Goal: Transaction & Acquisition: Purchase product/service

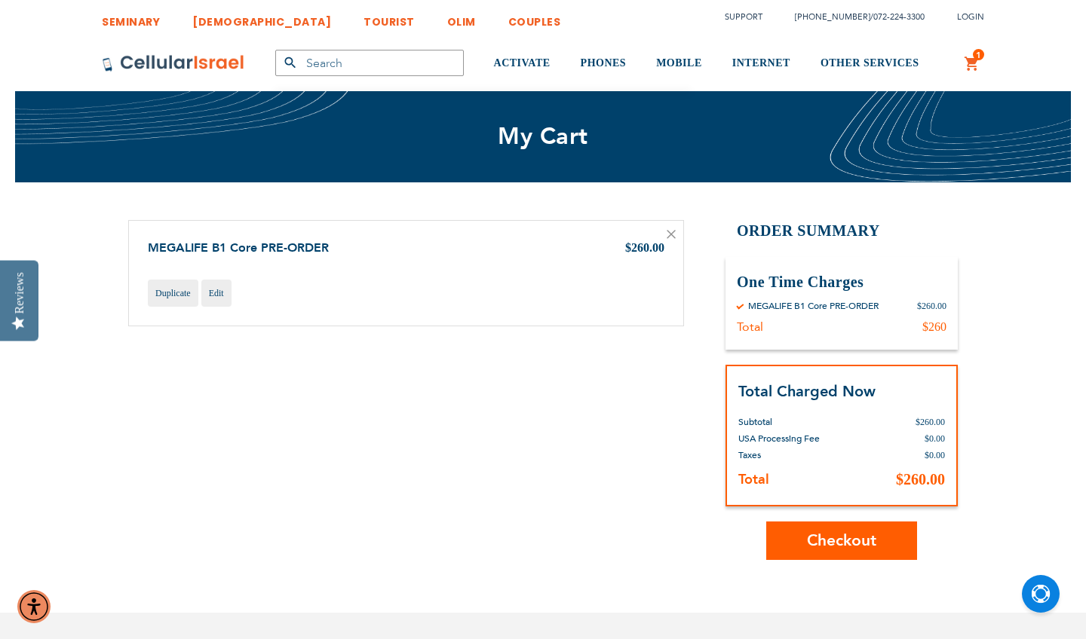
click at [817, 534] on span "Checkout" at bounding box center [841, 541] width 69 height 22
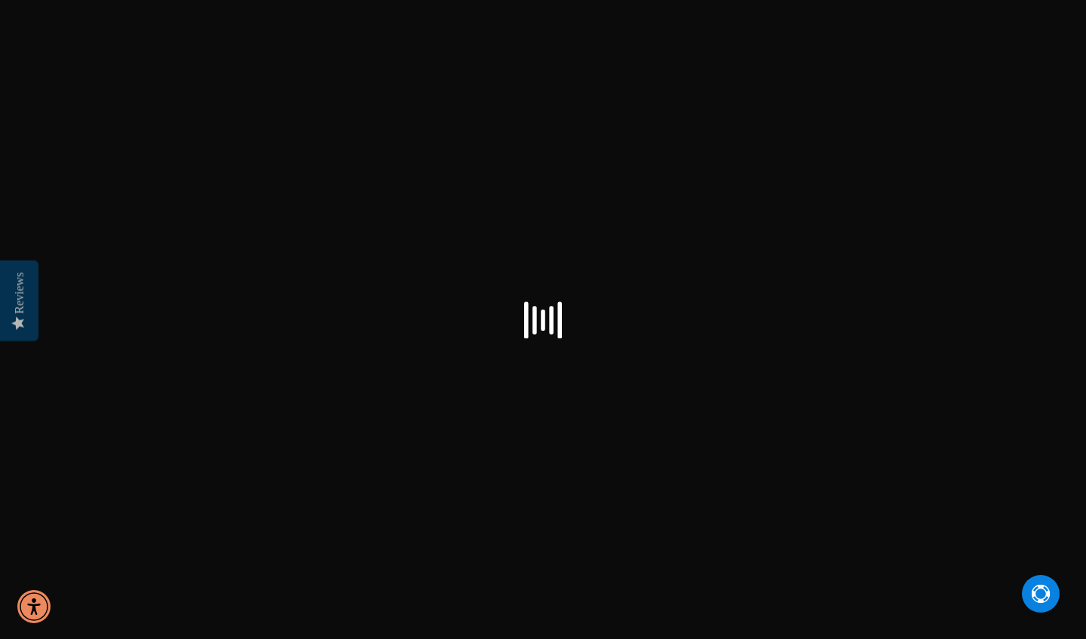
select select "US"
checkbox input "true"
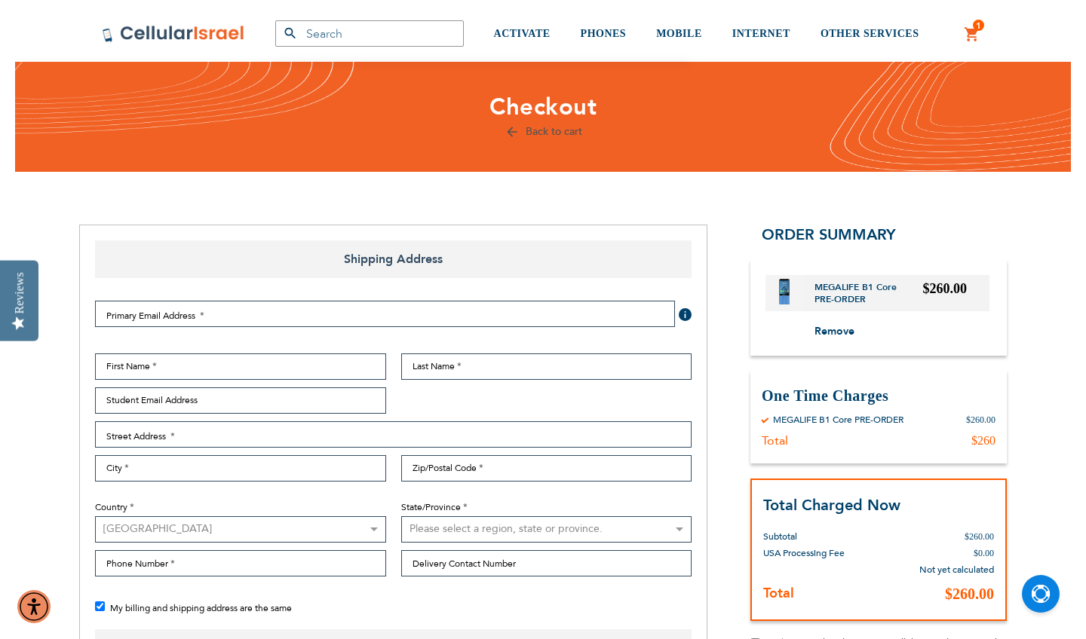
scroll to position [29, 0]
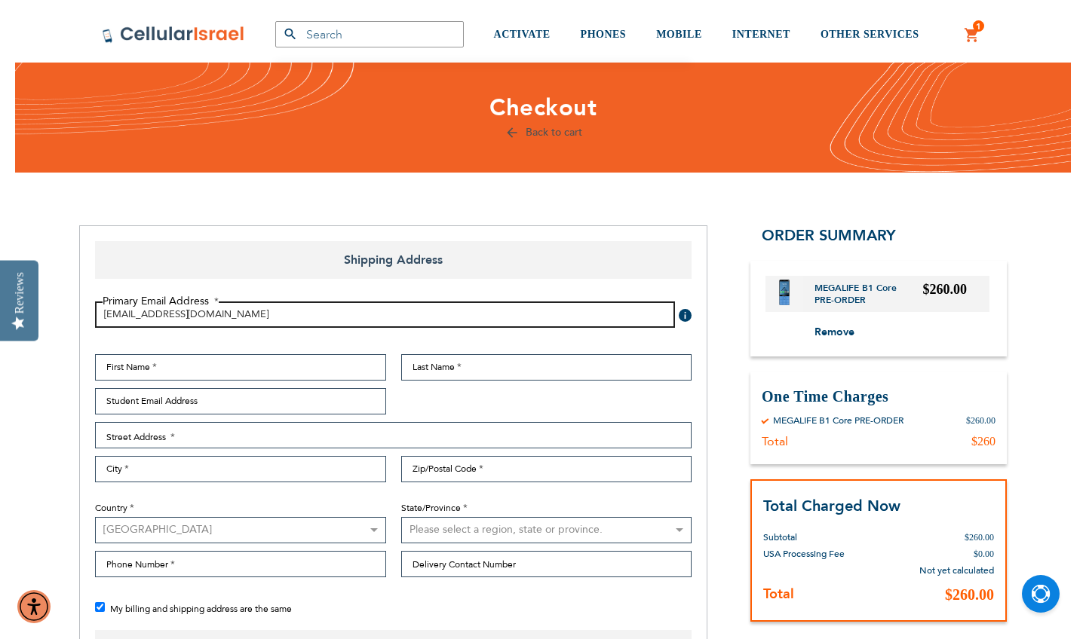
type input "ariellabalgley@gmail.com"
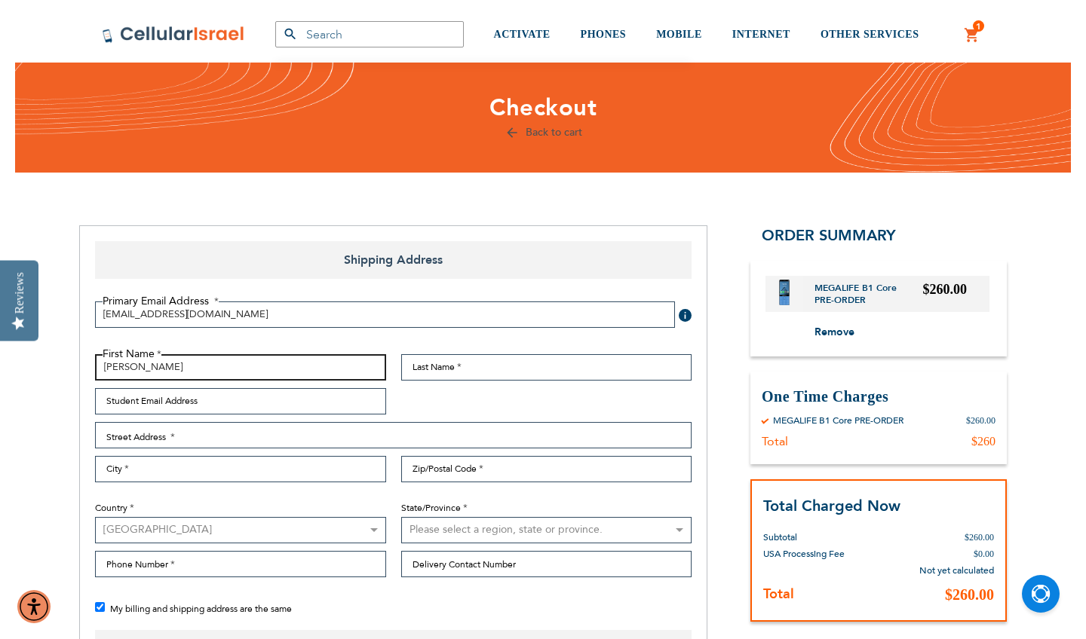
type input "Ariella"
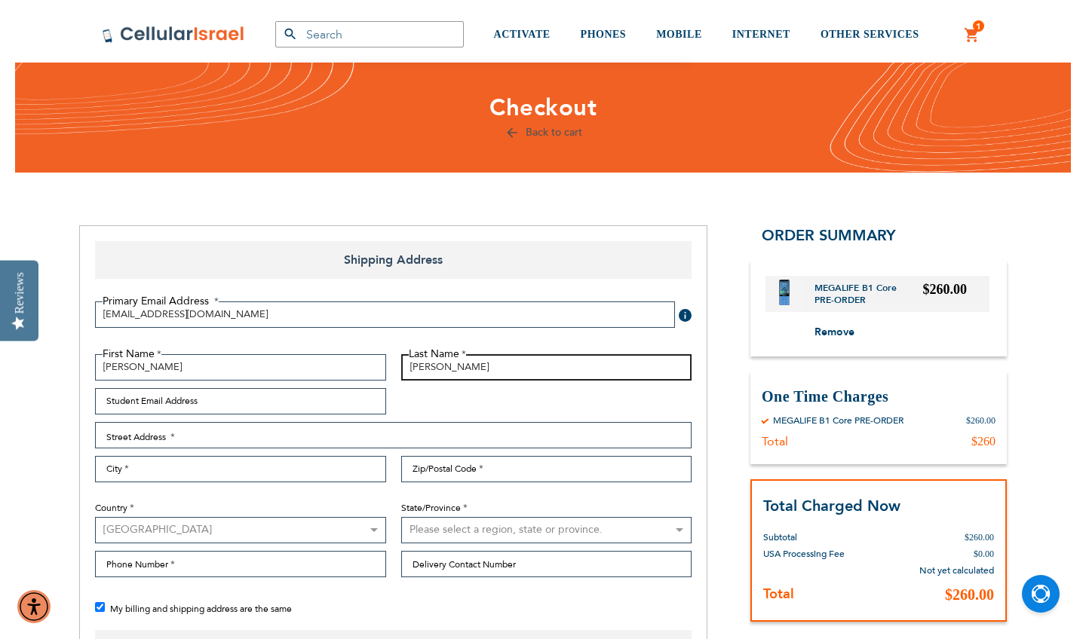
type input "Balgley"
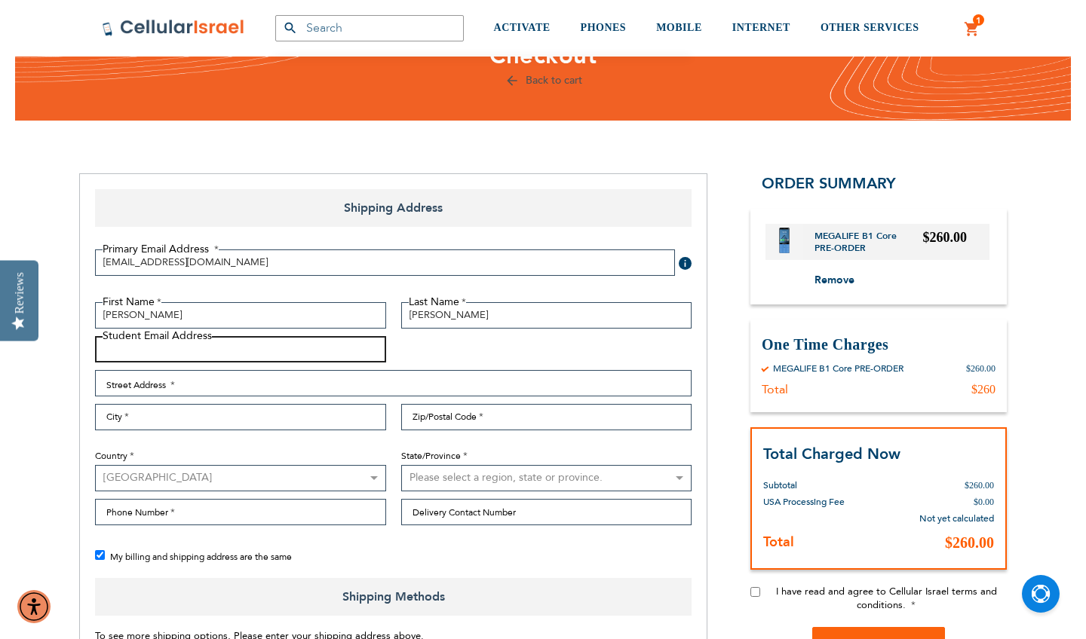
scroll to position [80, 0]
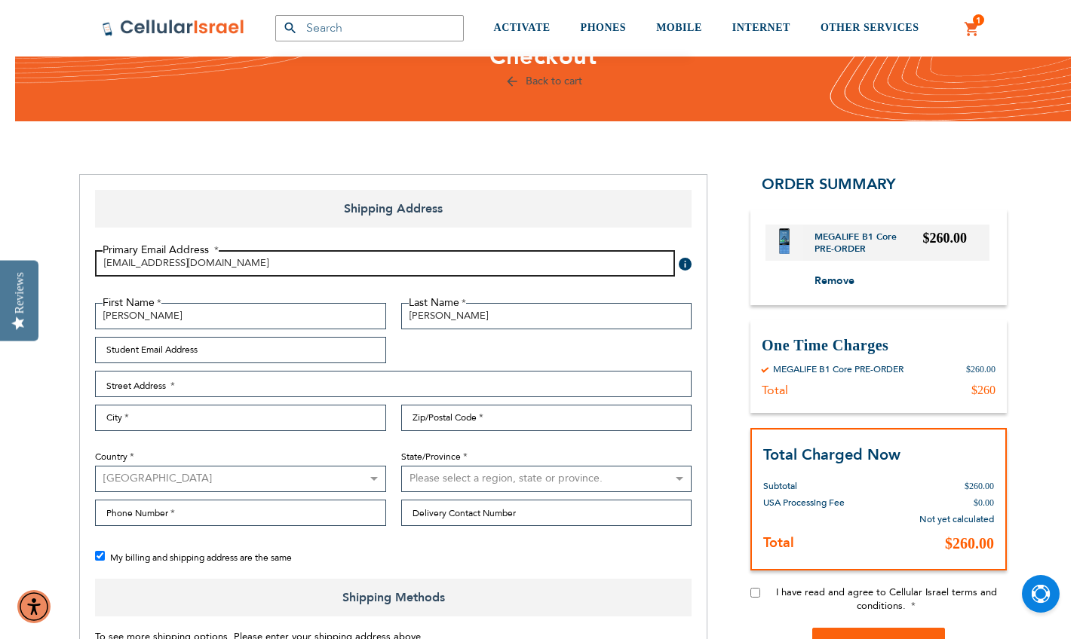
click at [198, 273] on input "ariellabalgley@gmail.com" at bounding box center [385, 263] width 580 height 26
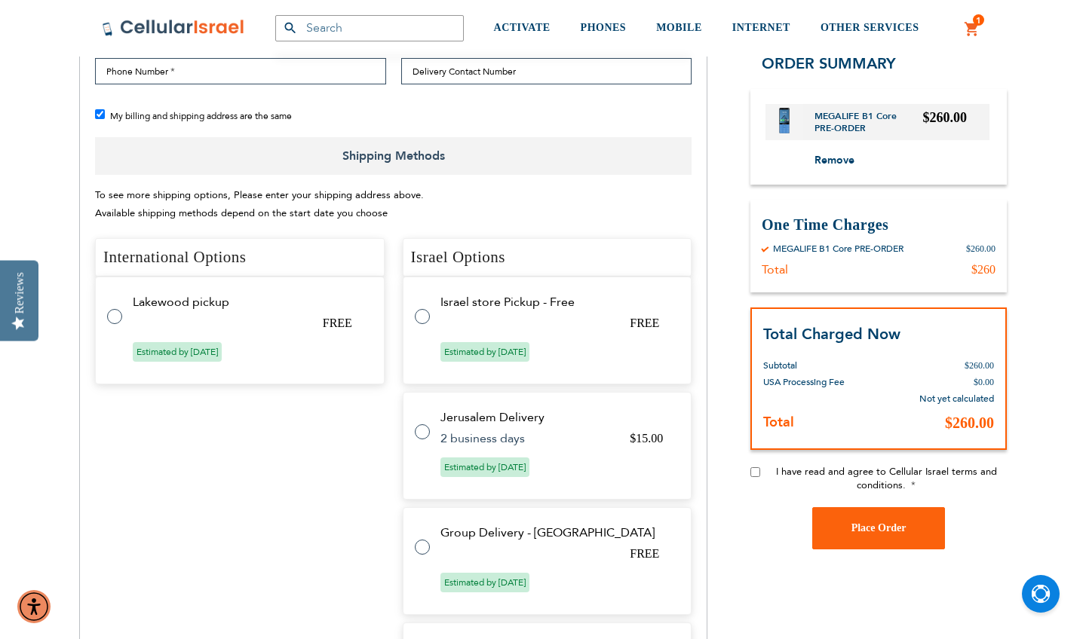
scroll to position [523, 0]
click at [122, 311] on tr "Lakewood pickup FREE Estimated by Aug 14th, 2025" at bounding box center [240, 330] width 290 height 108
radio input "true"
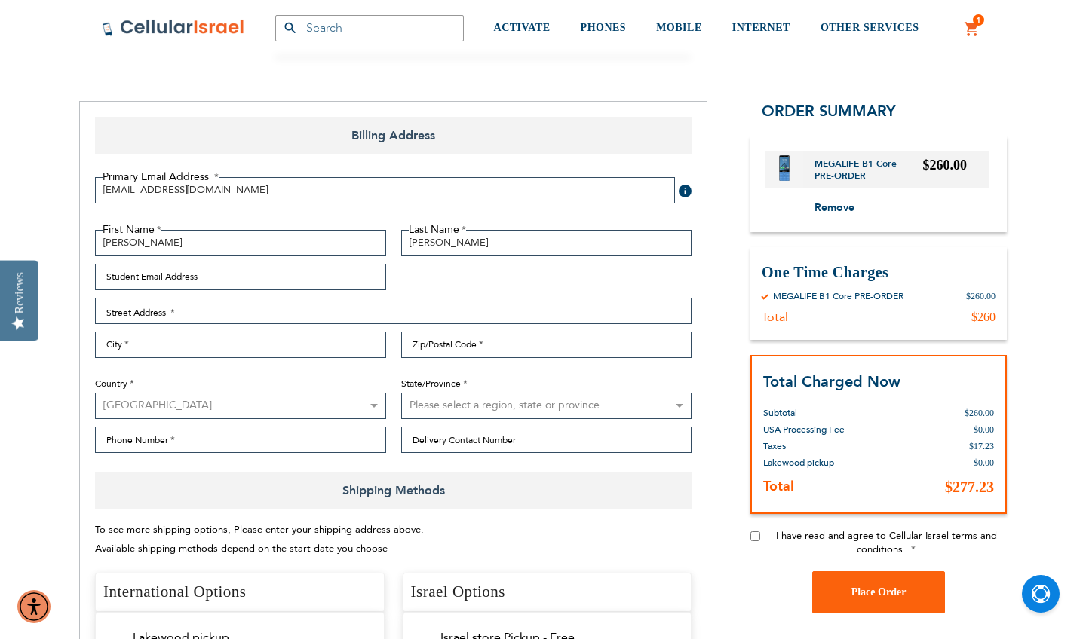
scroll to position [156, 0]
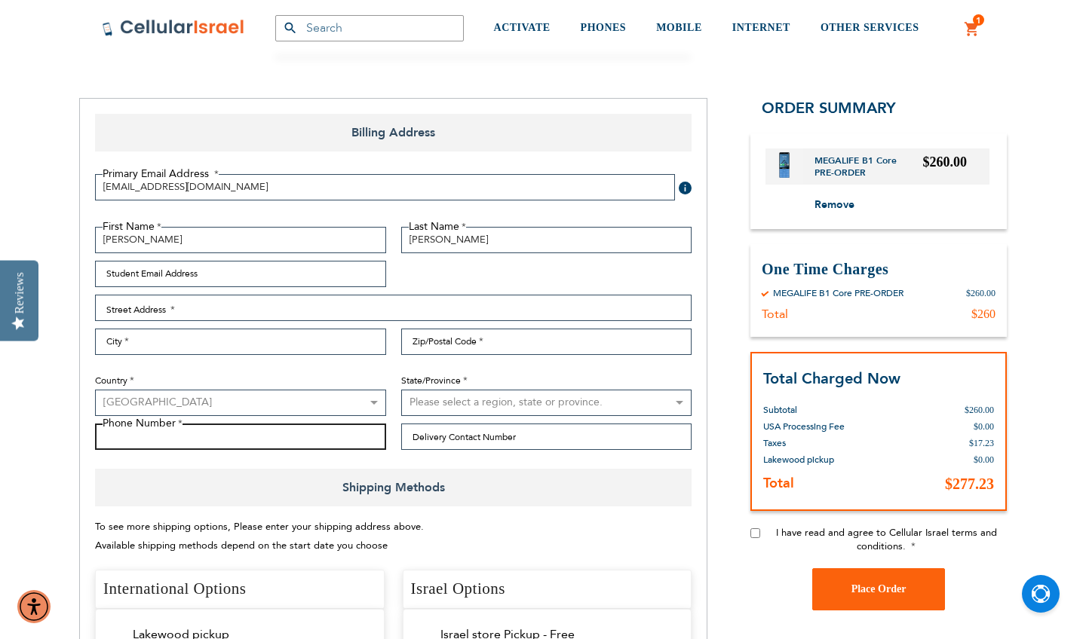
type input "7866132790"
click at [753, 532] on input "I have read and agree to Cellular Israel terms and conditions." at bounding box center [755, 534] width 10 height 10
checkbox input "true"
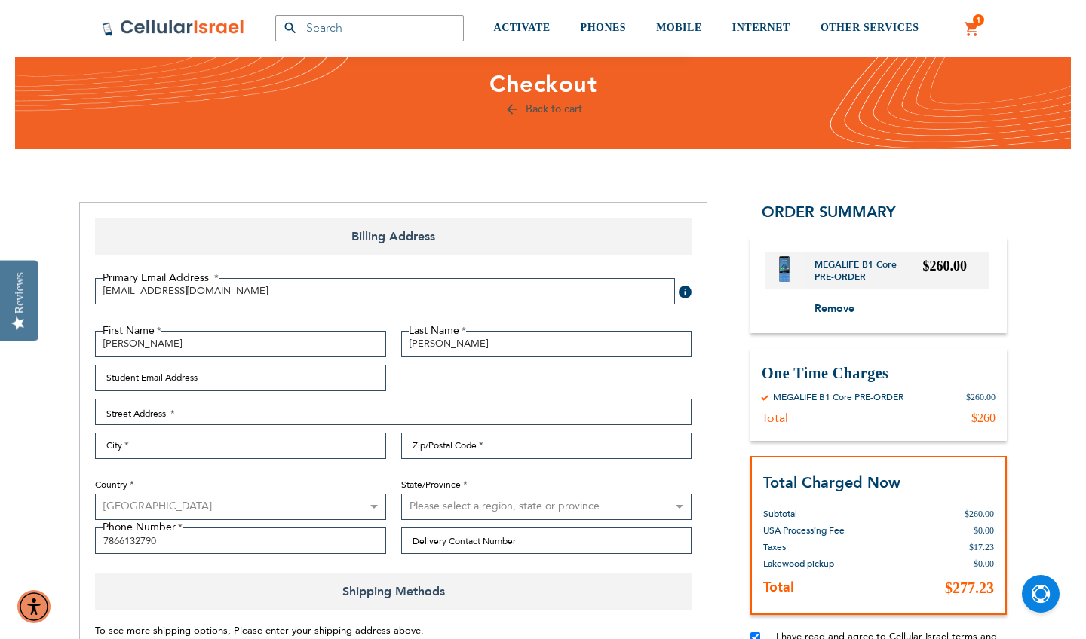
scroll to position [54, 0]
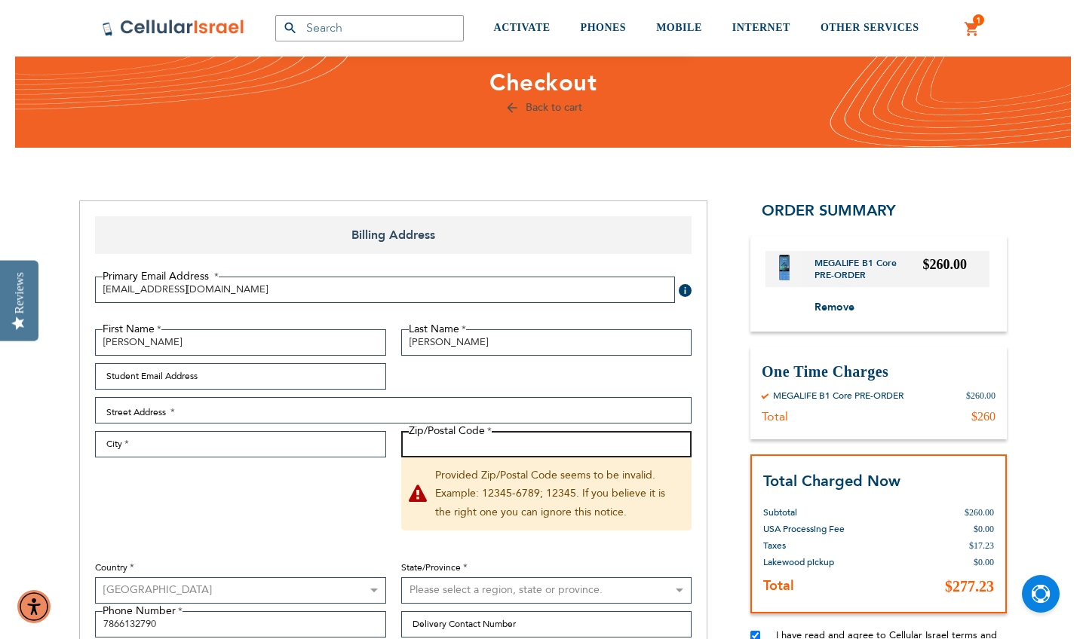
type input "33162"
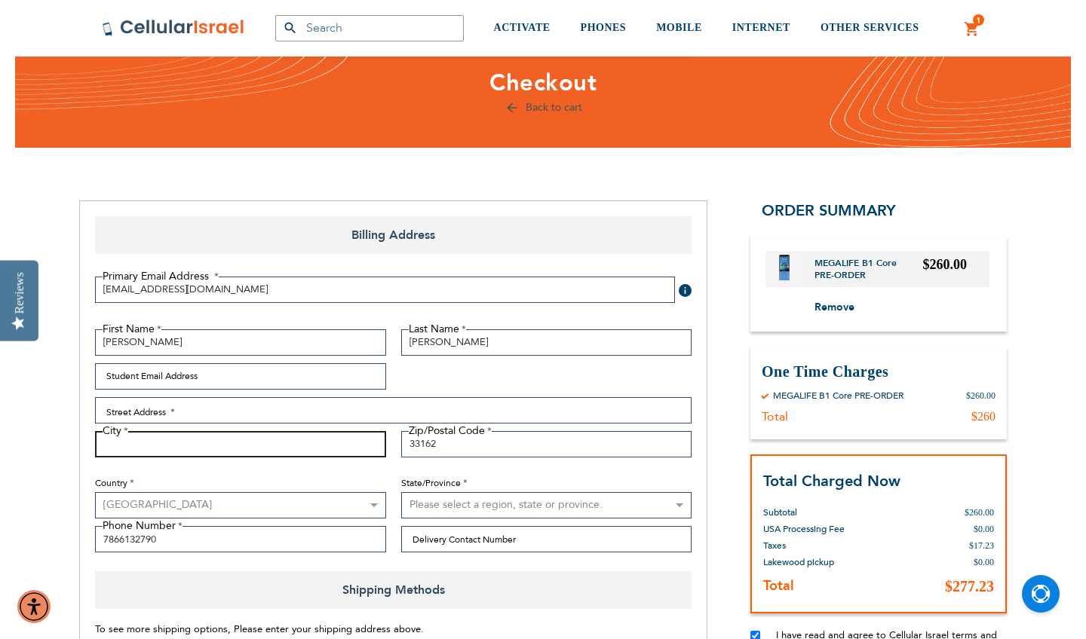
type input "Miami"
select select "18"
click at [225, 575] on span "Shipping Methods" at bounding box center [393, 591] width 596 height 38
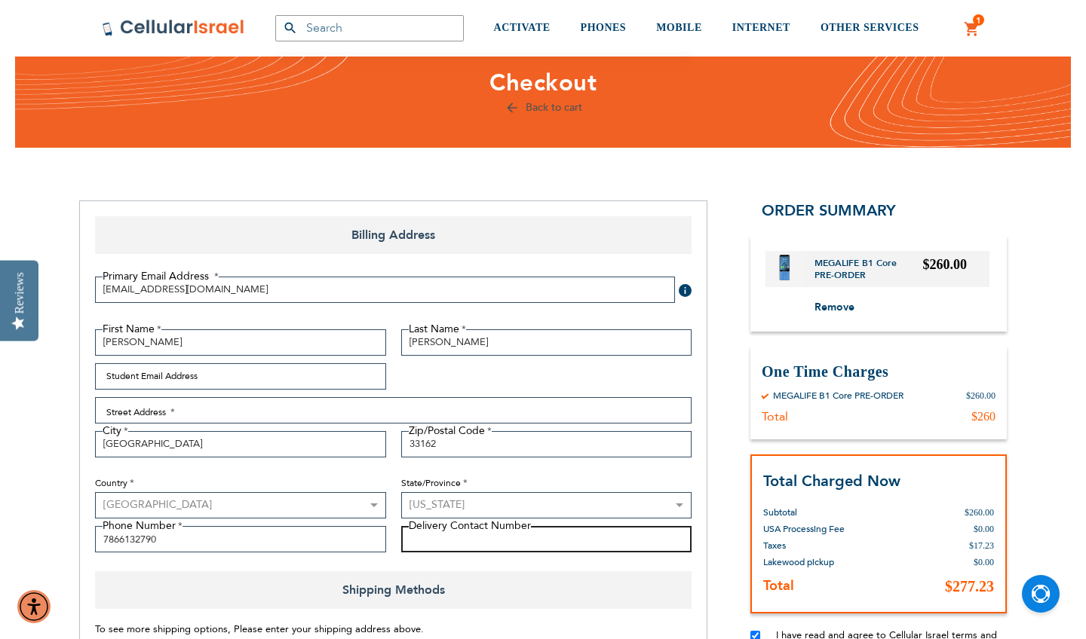
click at [523, 535] on input "Delivery Contact Number" at bounding box center [546, 539] width 291 height 26
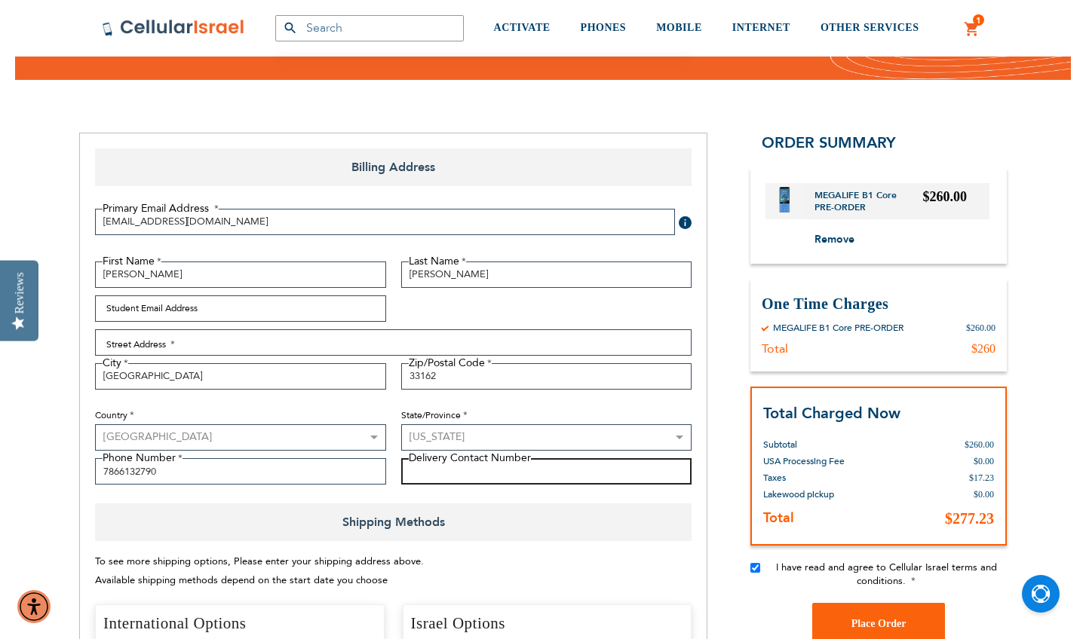
scroll to position [124, 0]
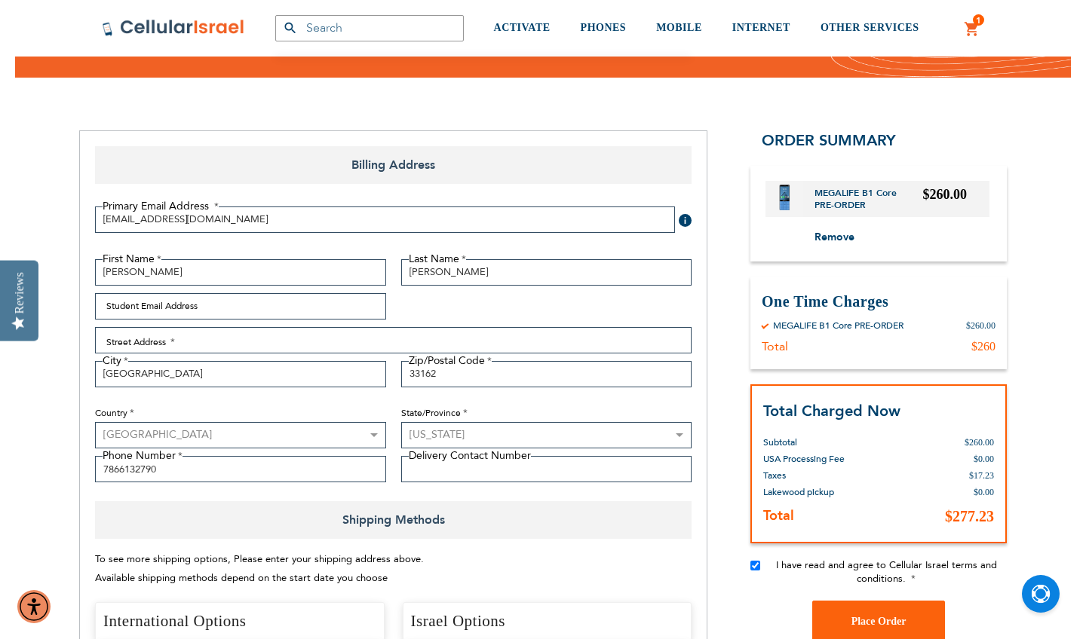
click at [517, 566] on div "To see more shipping options, Please enter your shipping address above. Availab…" at bounding box center [393, 568] width 596 height 37
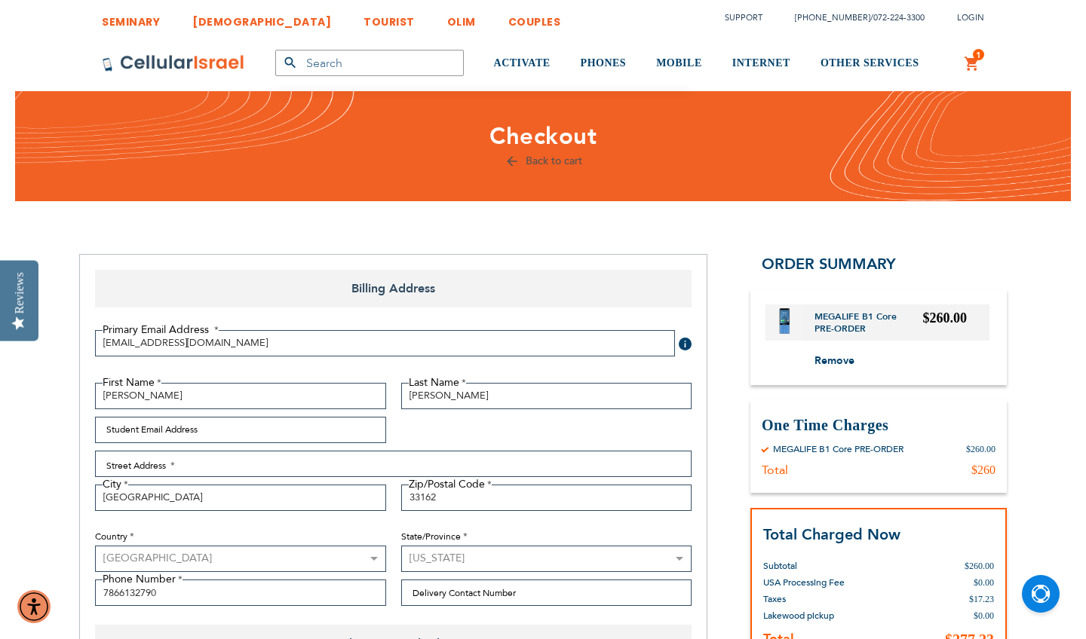
scroll to position [0, 0]
click at [685, 342] on span at bounding box center [685, 344] width 13 height 13
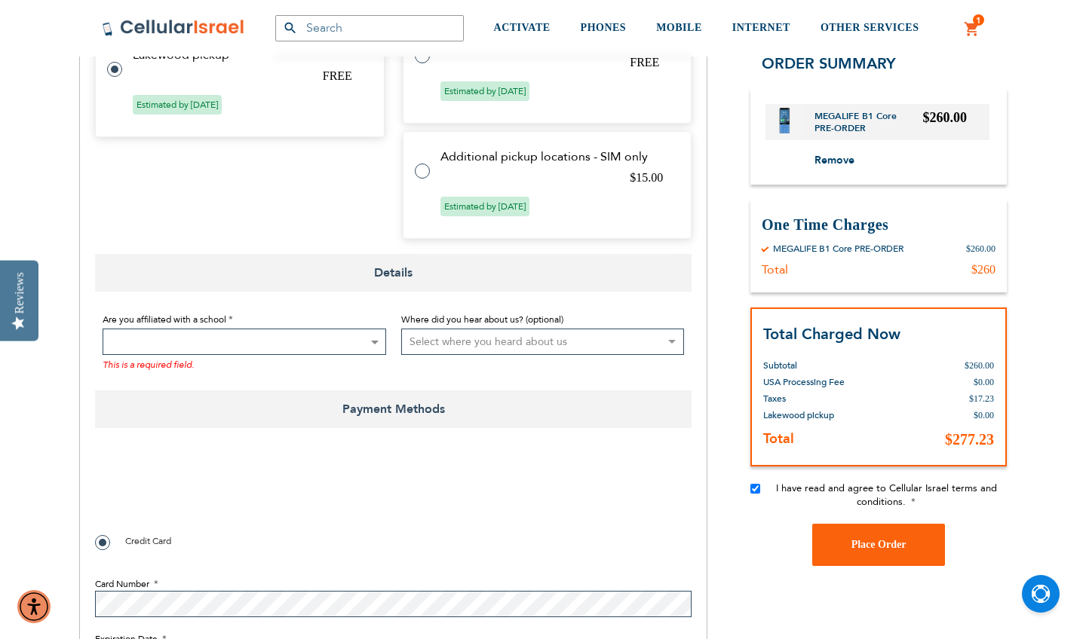
scroll to position [981, 0]
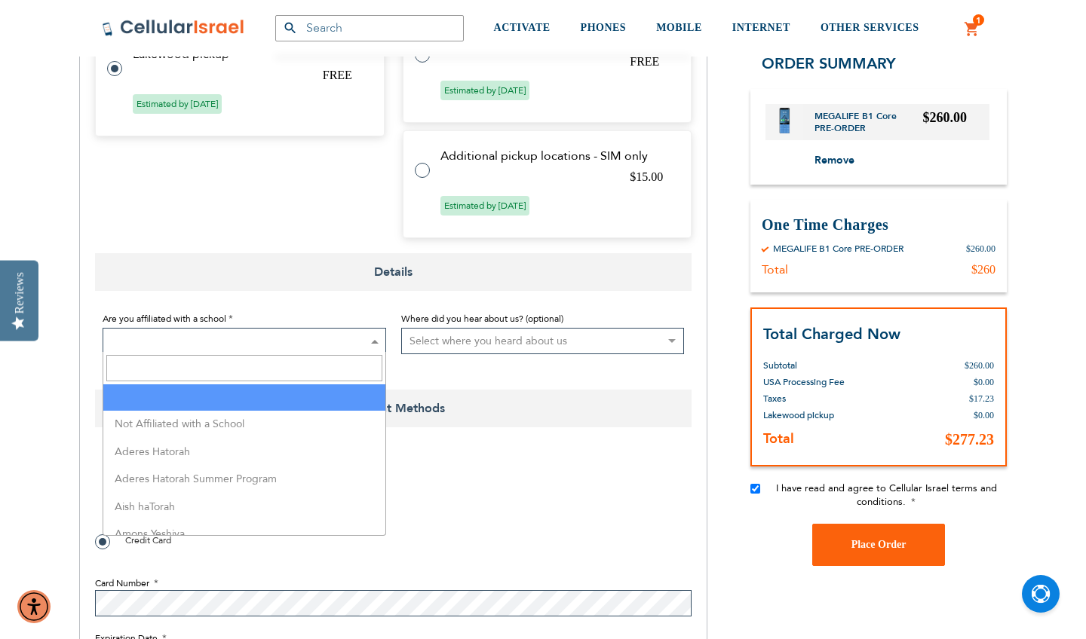
click at [227, 336] on span at bounding box center [245, 341] width 284 height 26
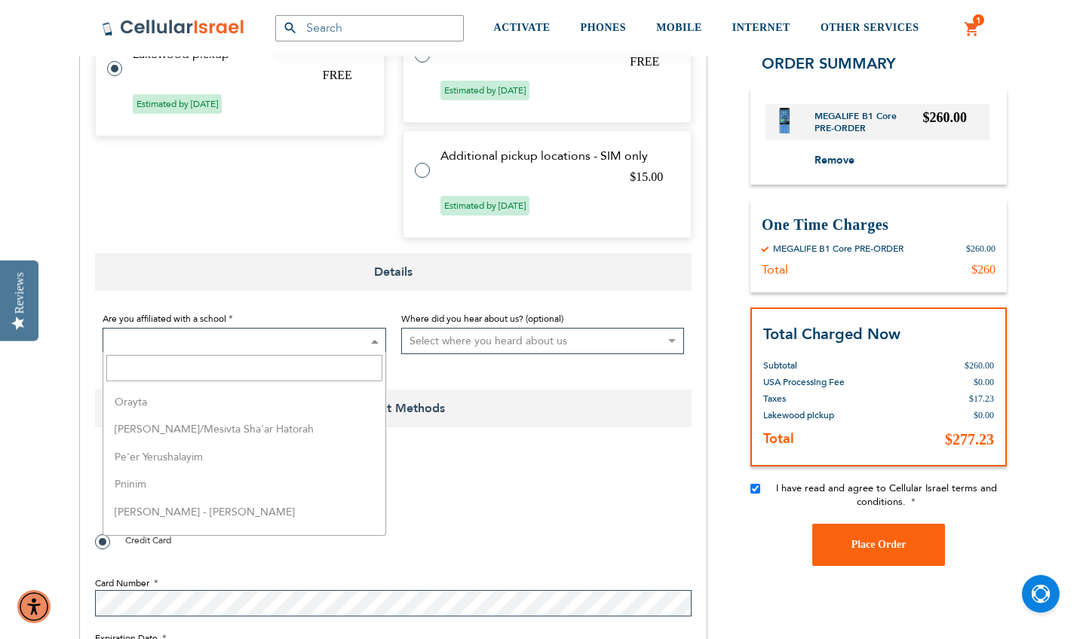
scroll to position [3163, 0]
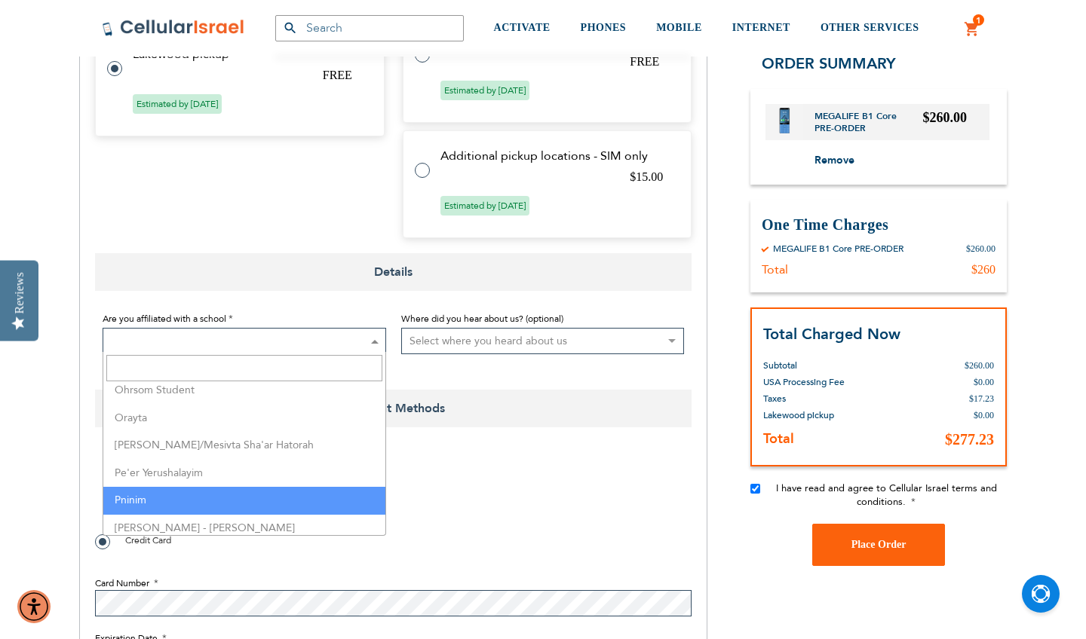
select select "139"
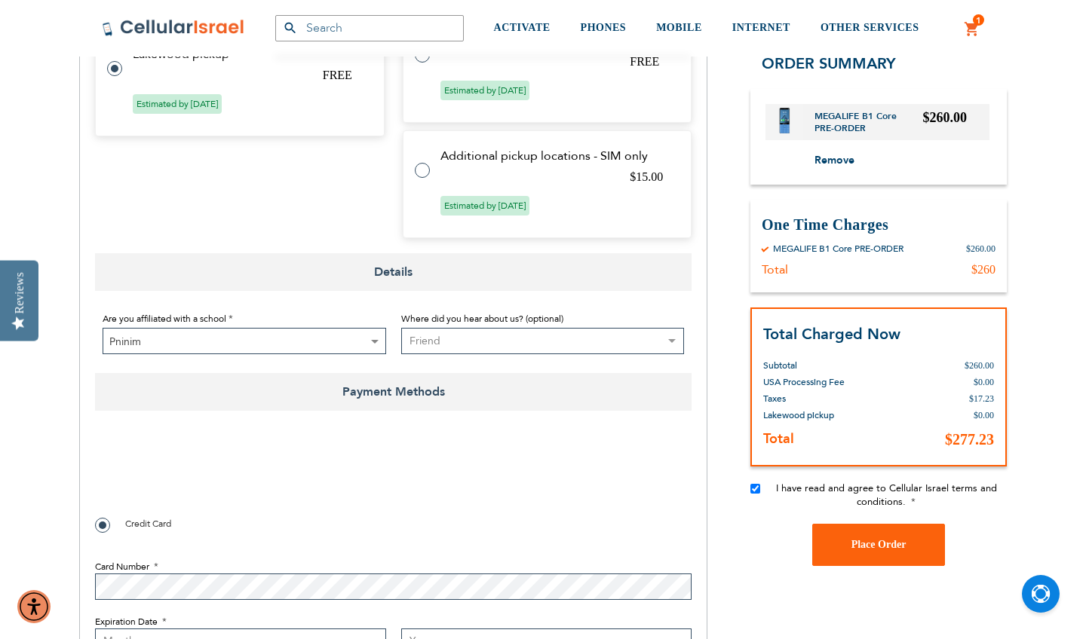
select select "4"
checkbox input "true"
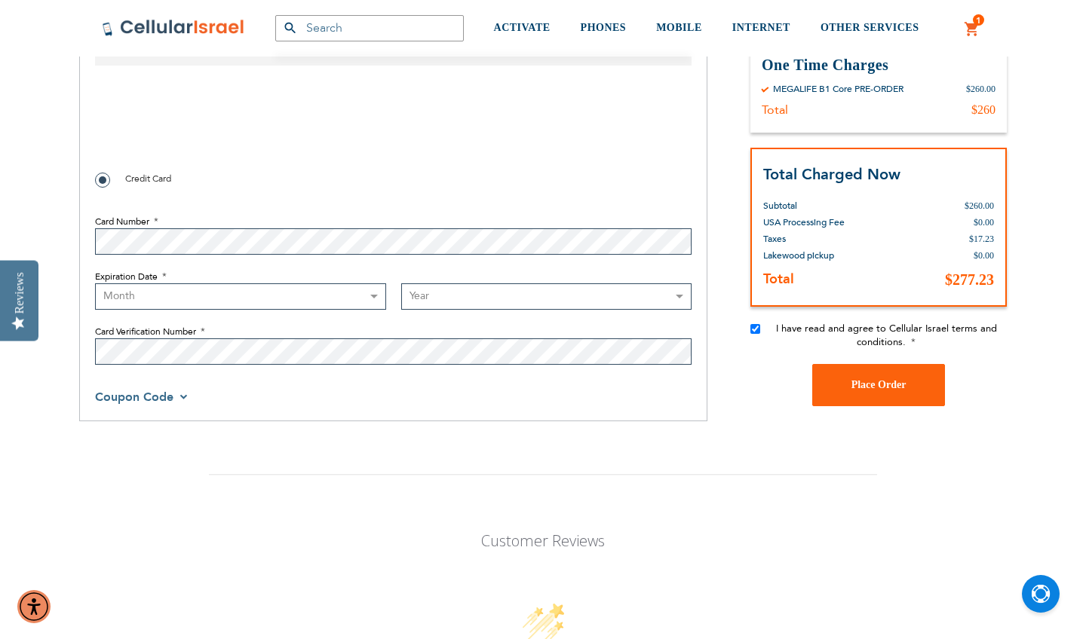
scroll to position [1330, 0]
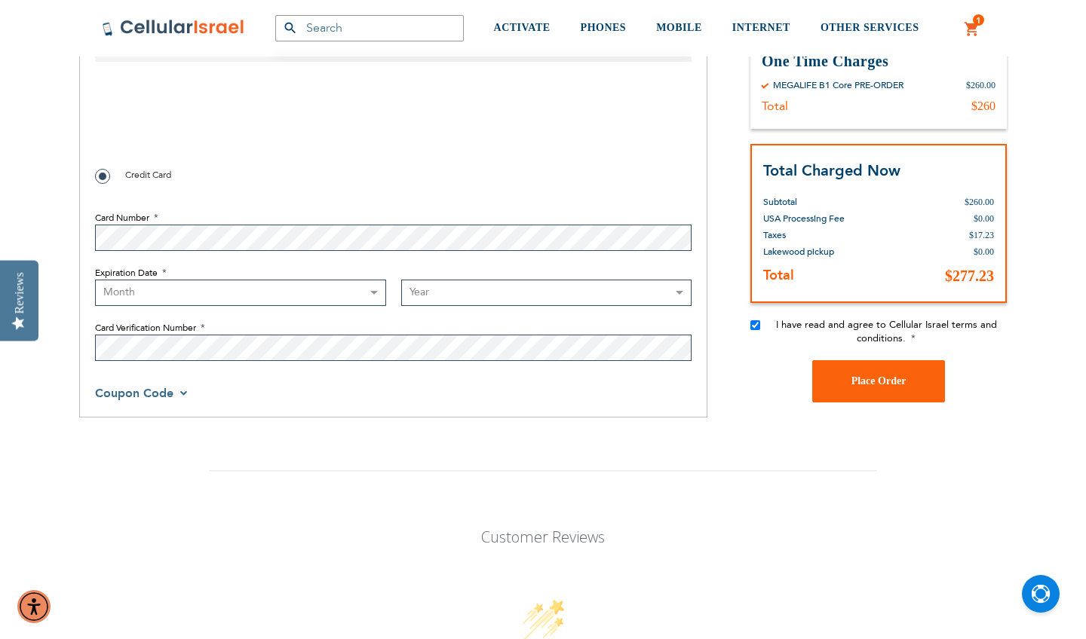
select select "1"
select select "2028"
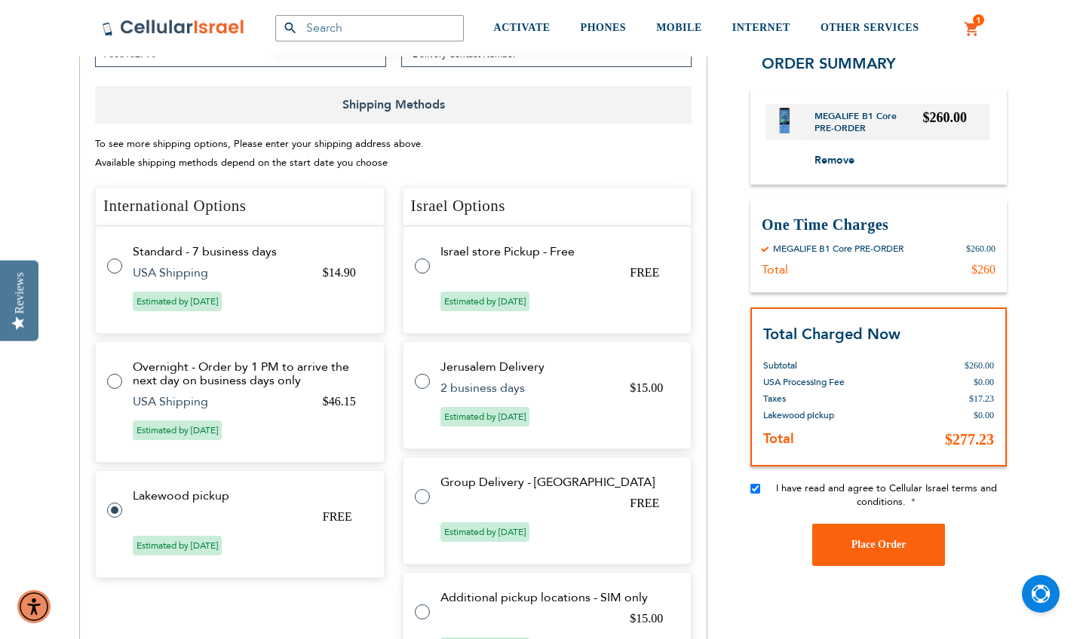
scroll to position [538, 0]
checkbox input "false"
click at [308, 331] on tr "Standard - 7 business days $14.90 USA Shipping Estimated by Aug 24th, 2025" at bounding box center [240, 281] width 290 height 108
radio input "true"
radio input "false"
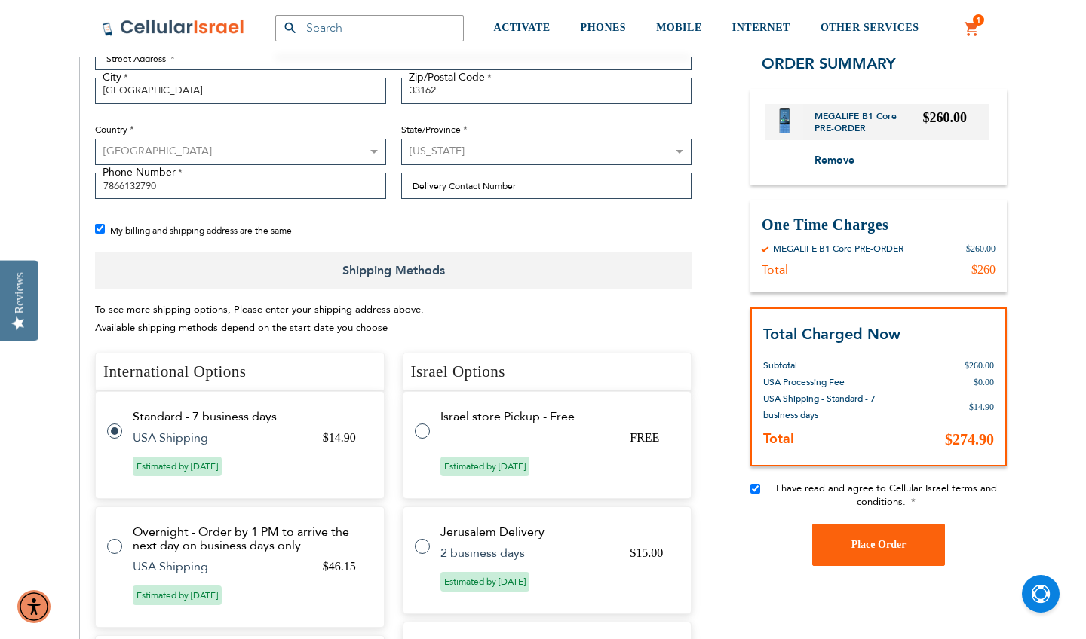
scroll to position [406, 0]
click at [282, 276] on span "Shipping Methods" at bounding box center [393, 272] width 596 height 38
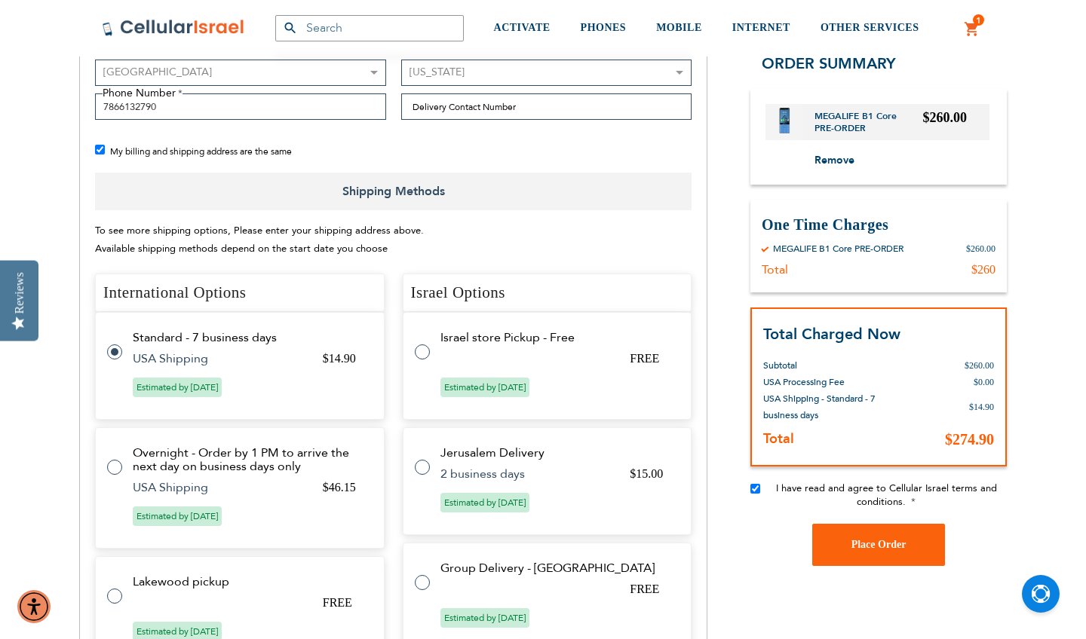
scroll to position [596, 0]
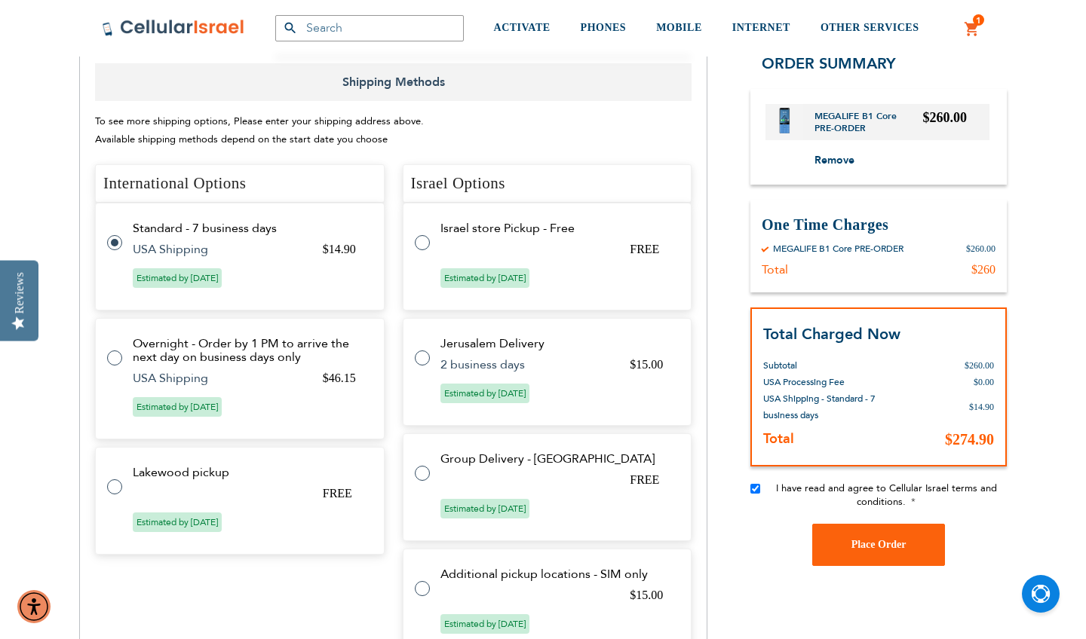
click at [120, 478] on label at bounding box center [122, 478] width 30 height 0
radio input "false"
radio input "true"
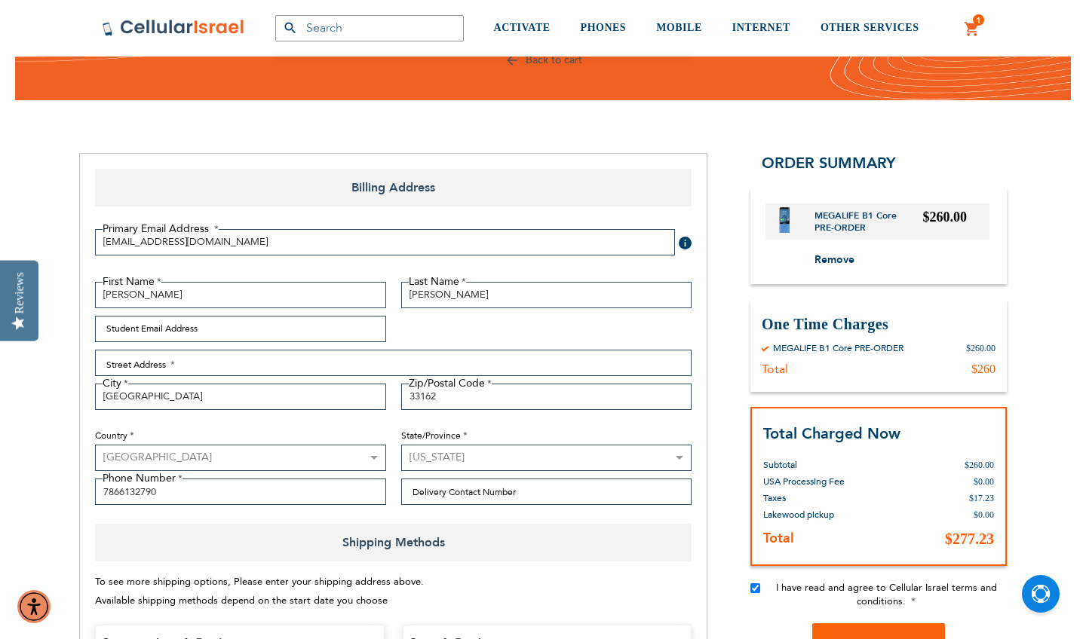
scroll to position [100, 0]
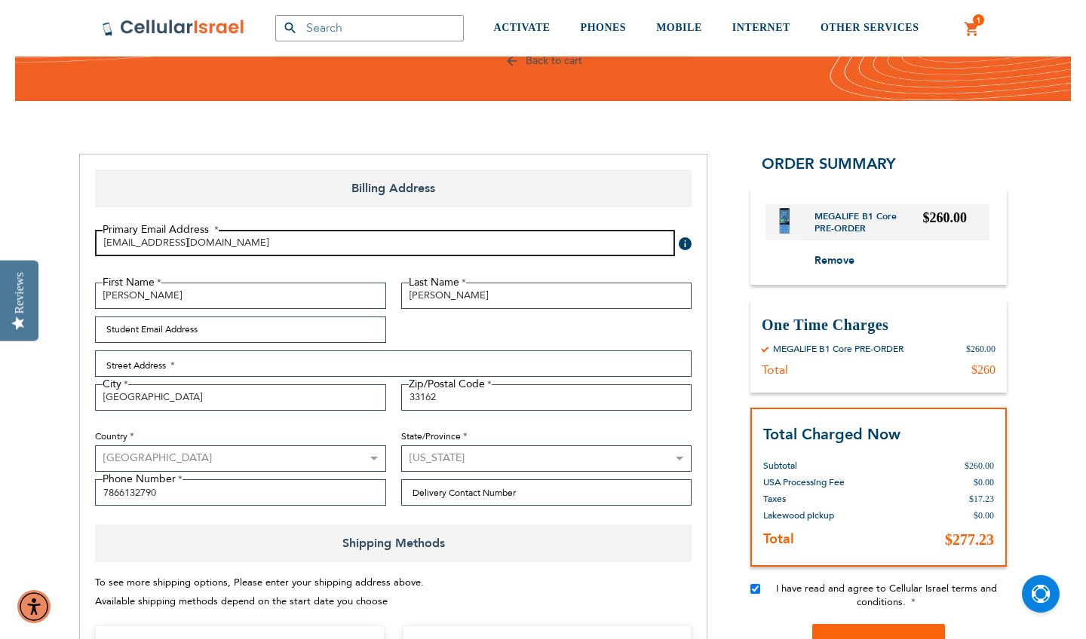
click at [327, 247] on input "ariellabalgley@gmail.com" at bounding box center [385, 243] width 580 height 26
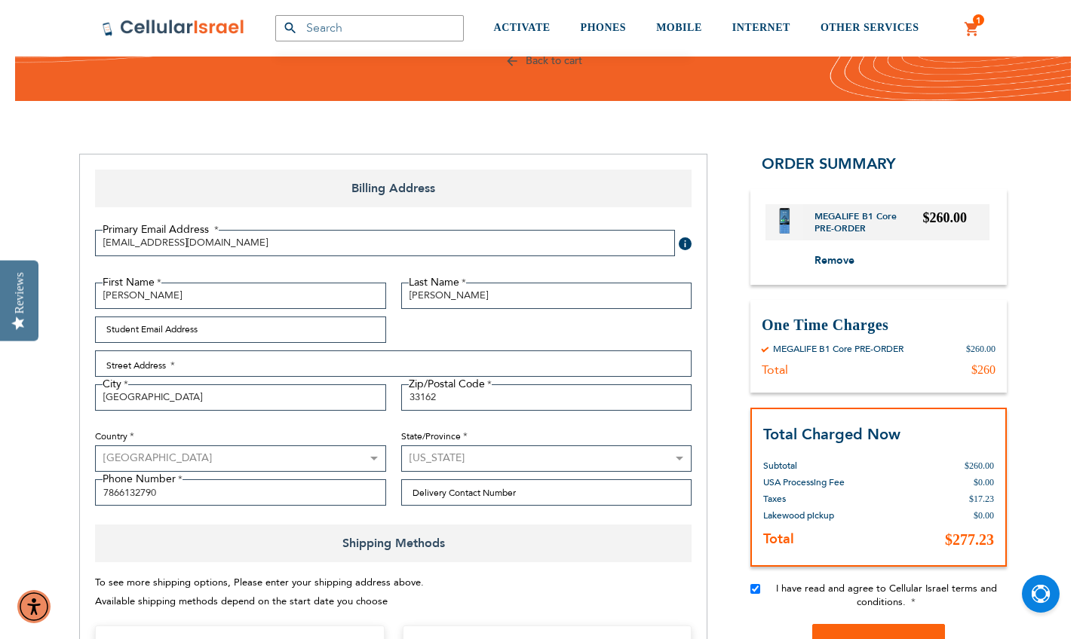
click at [680, 233] on div "Primary Email Address Tooltip We'll send your order confirmation here. ariellab…" at bounding box center [393, 245] width 612 height 30
click at [682, 238] on span at bounding box center [685, 244] width 13 height 13
click at [604, 429] on div "State/Province Please select a region, state or province. Alabama Alaska Americ…" at bounding box center [547, 446] width 306 height 54
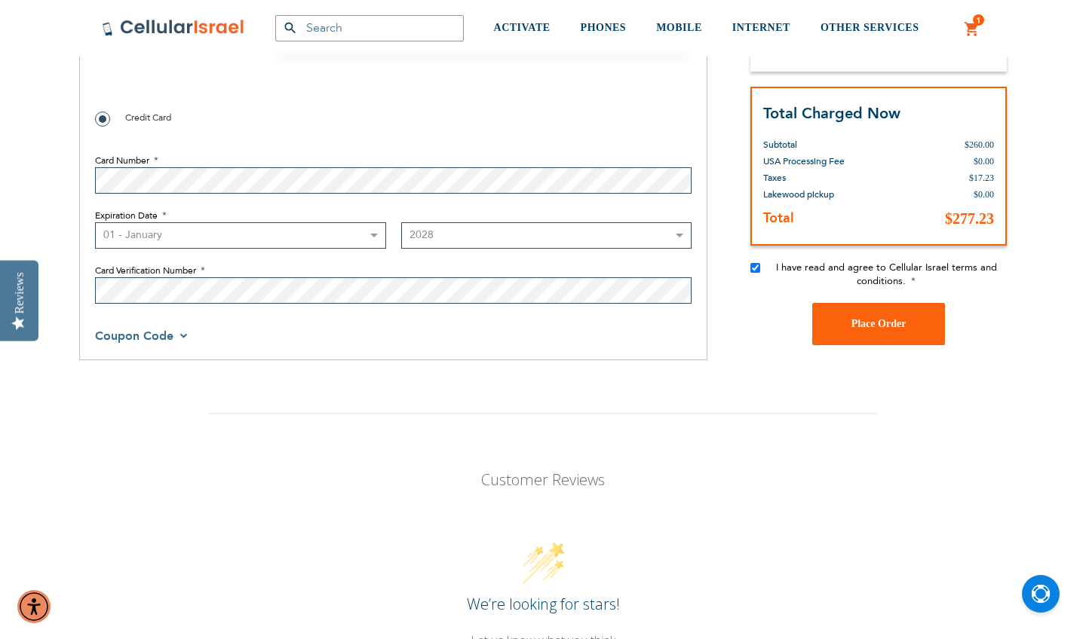
scroll to position [1388, 0]
click at [156, 333] on span "Coupon Code" at bounding box center [134, 335] width 78 height 17
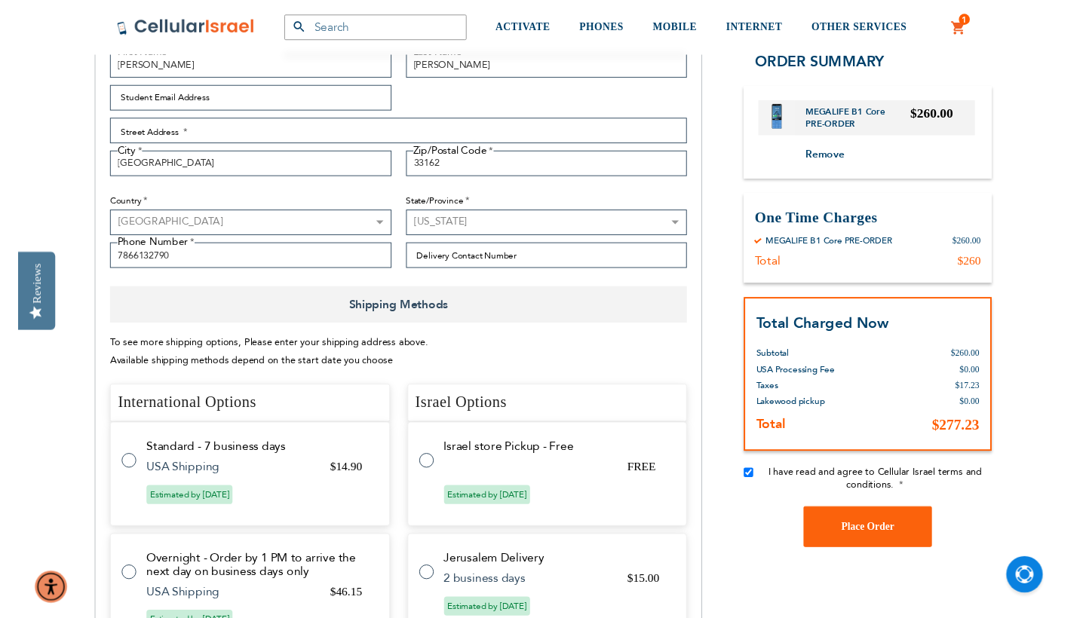
scroll to position [52, 0]
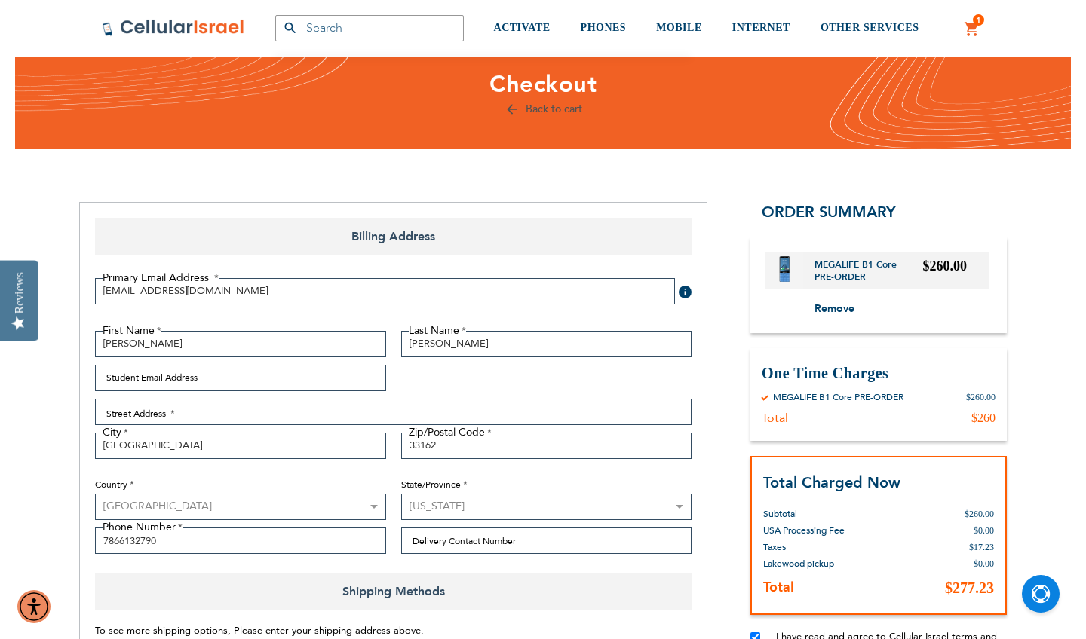
click at [860, 265] on strong "MEGALIFE B1 Core PRE-ORDER" at bounding box center [868, 271] width 109 height 24
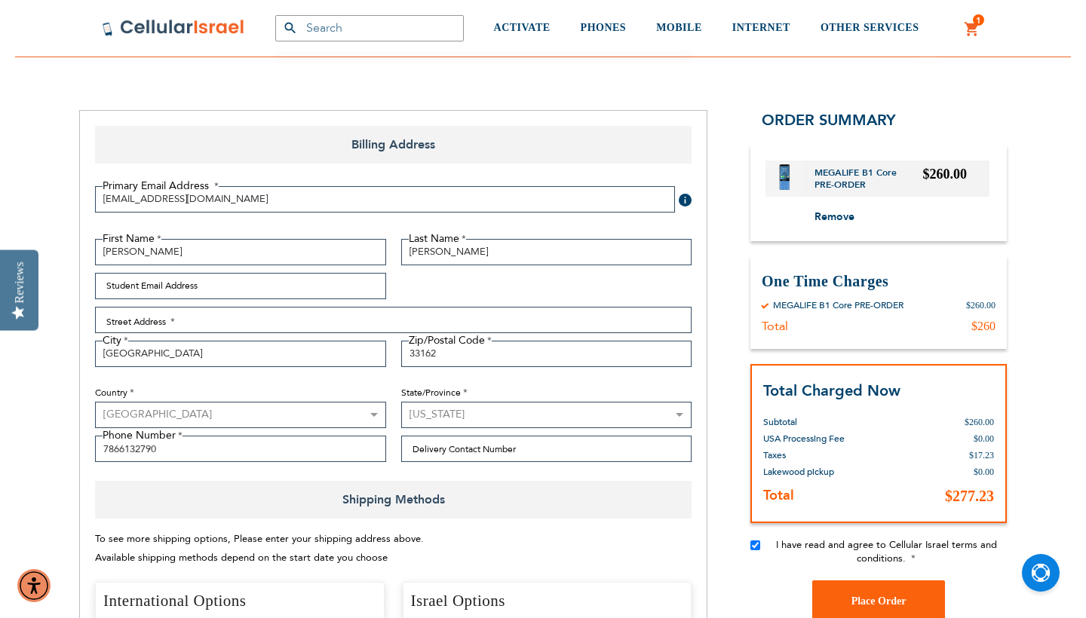
scroll to position [150, 0]
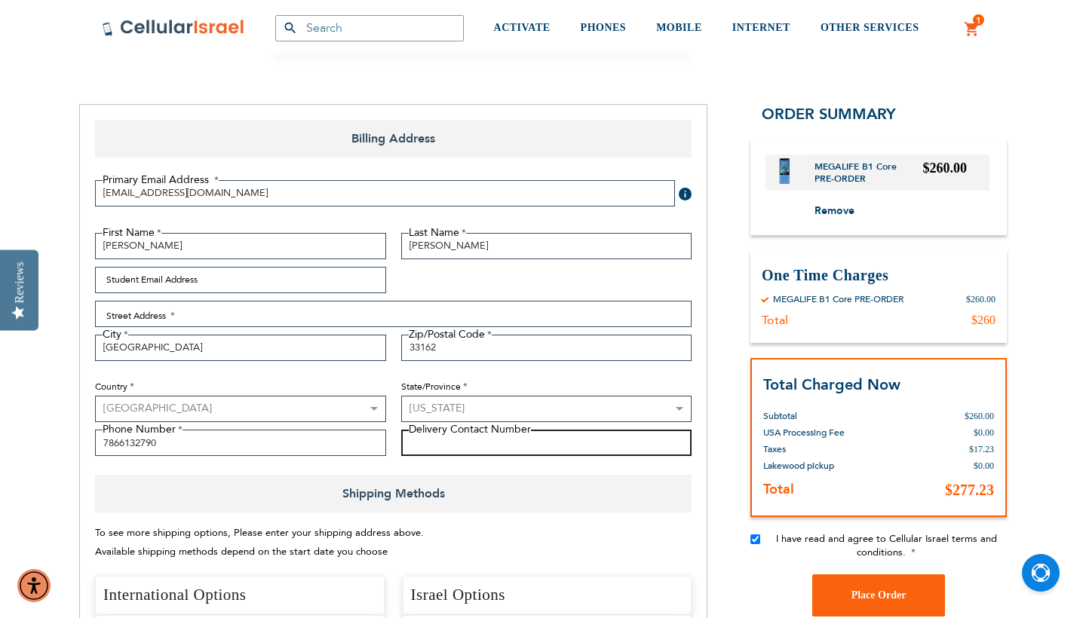
click at [453, 451] on input "Delivery Contact Number" at bounding box center [546, 443] width 291 height 26
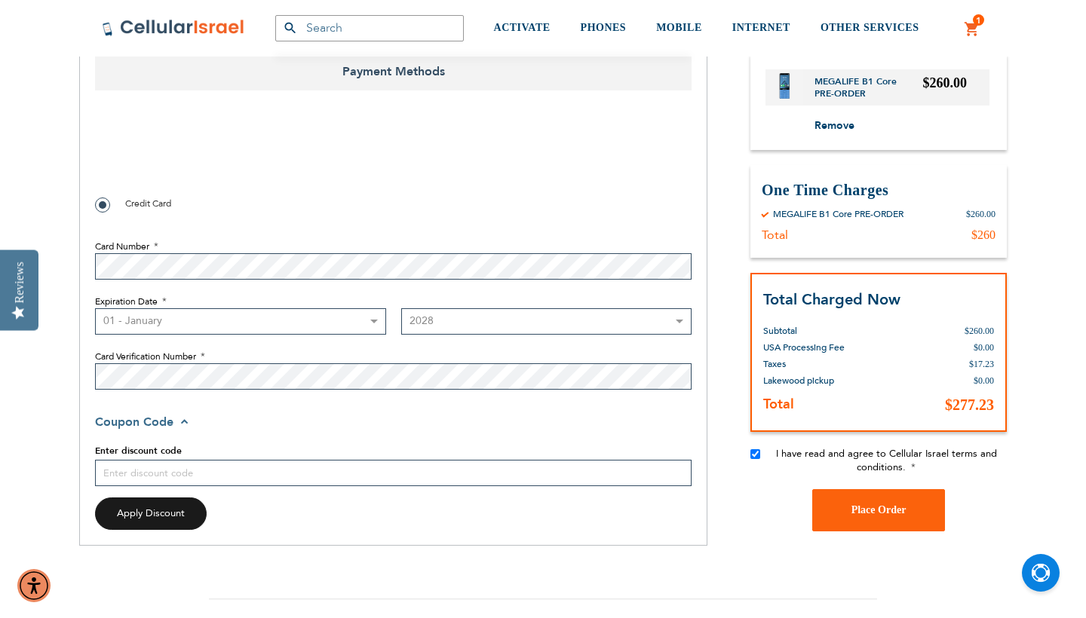
scroll to position [508, 0]
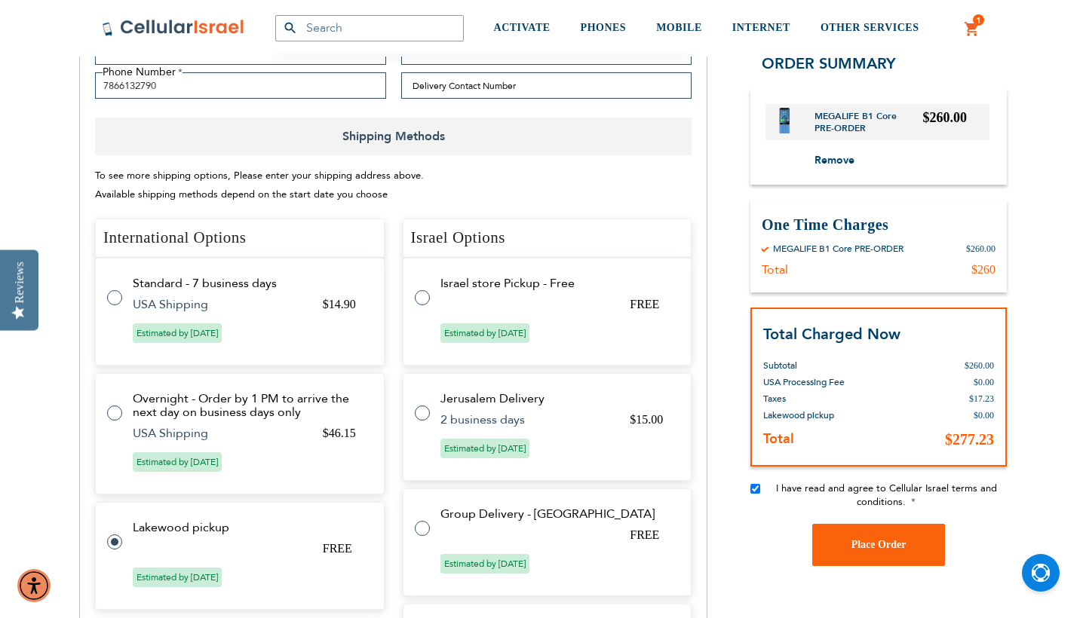
checkbox input "false"
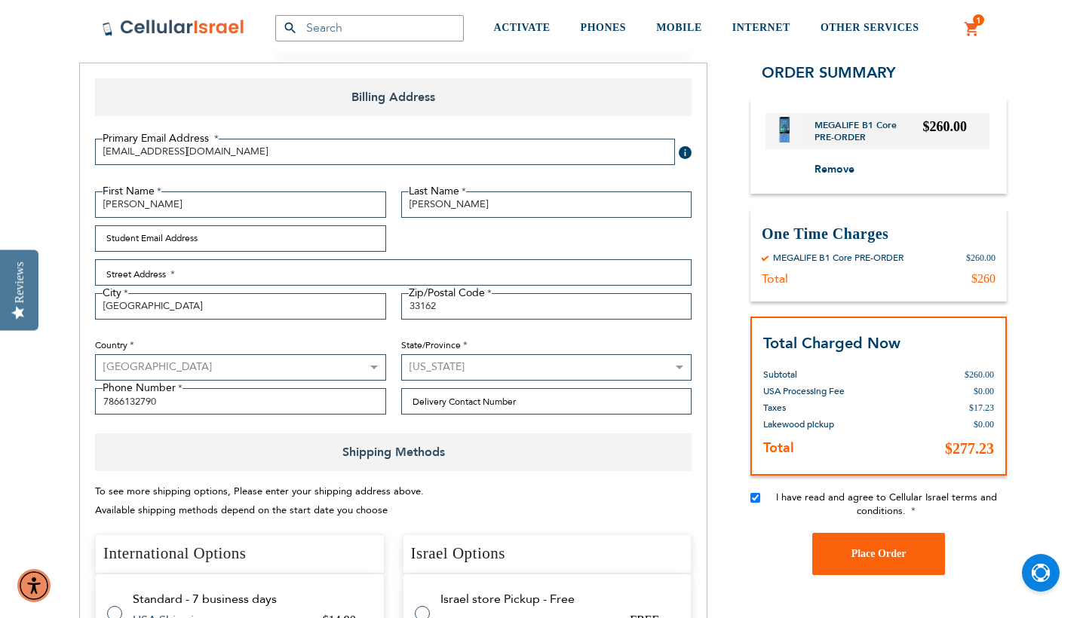
scroll to position [183, 0]
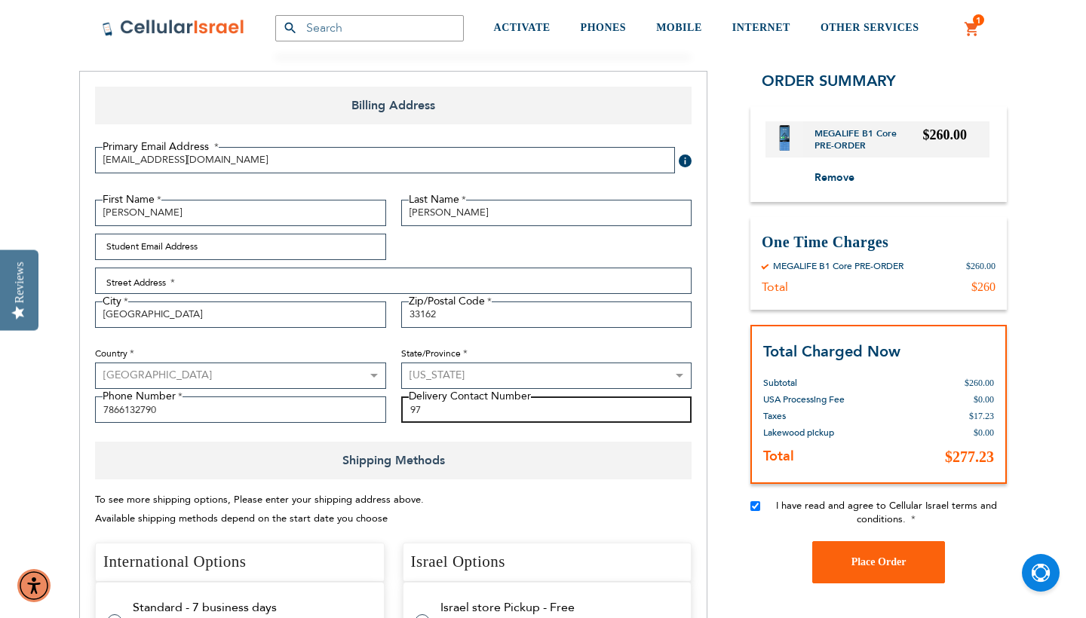
type input "9"
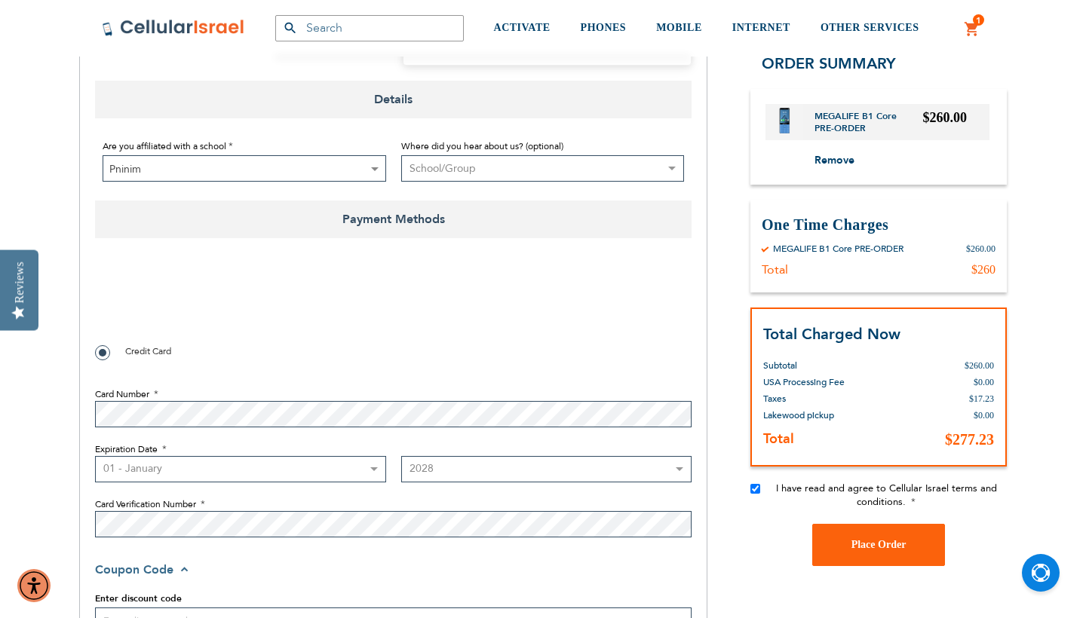
scroll to position [1155, 0]
checkbox input "true"
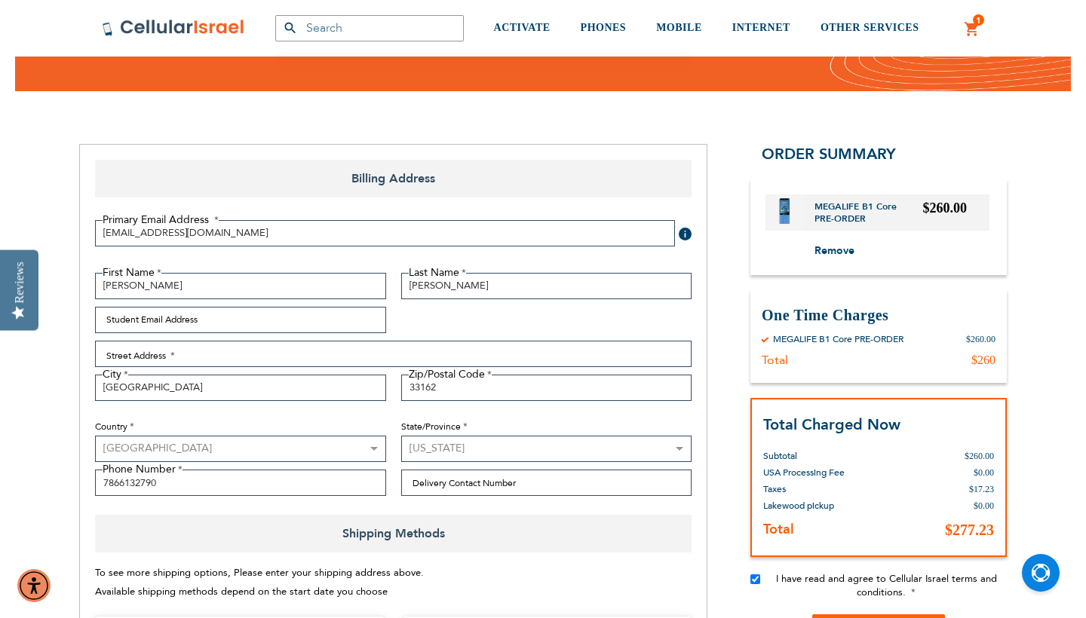
scroll to position [115, 0]
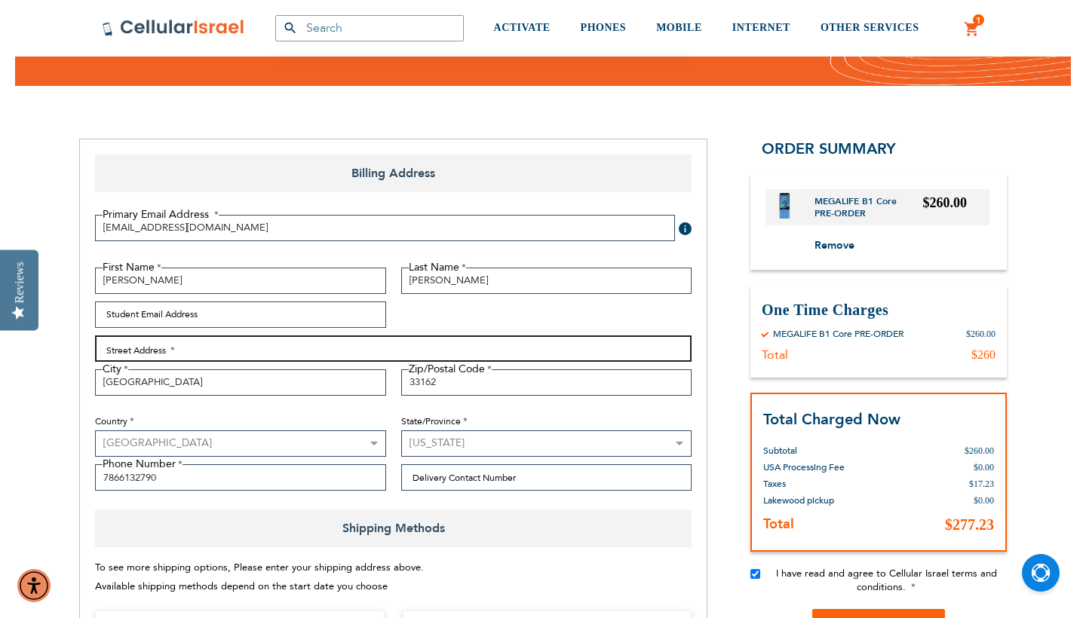
click at [352, 344] on input "Street Address: Line 1" at bounding box center [393, 349] width 596 height 26
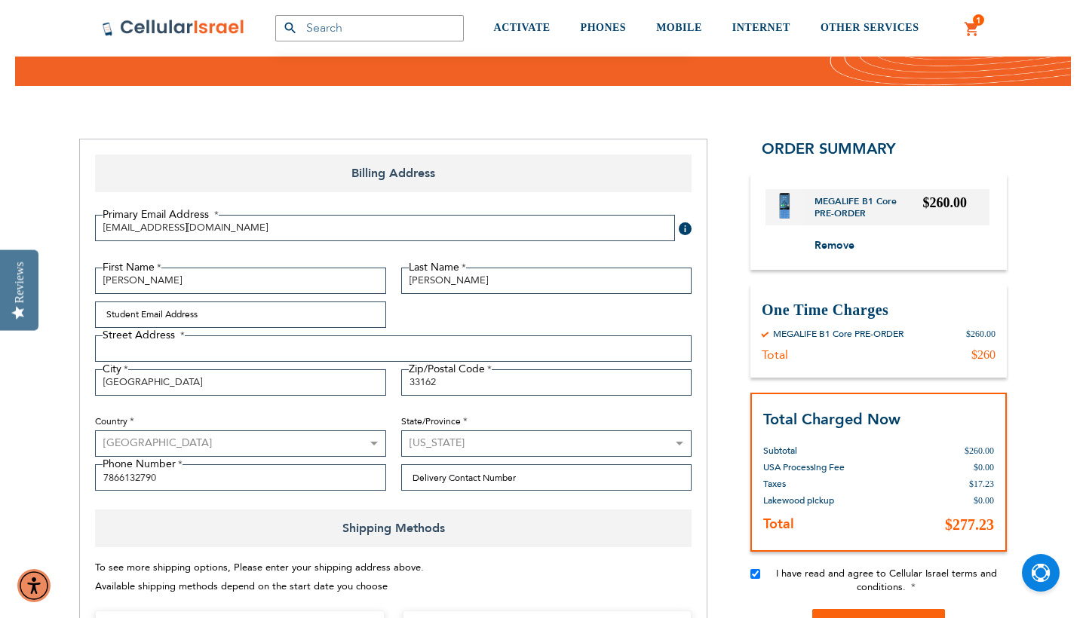
click at [449, 320] on div "First Name Ariella Last Name Balgley Student Email Address Street Address Stree…" at bounding box center [393, 384] width 612 height 232
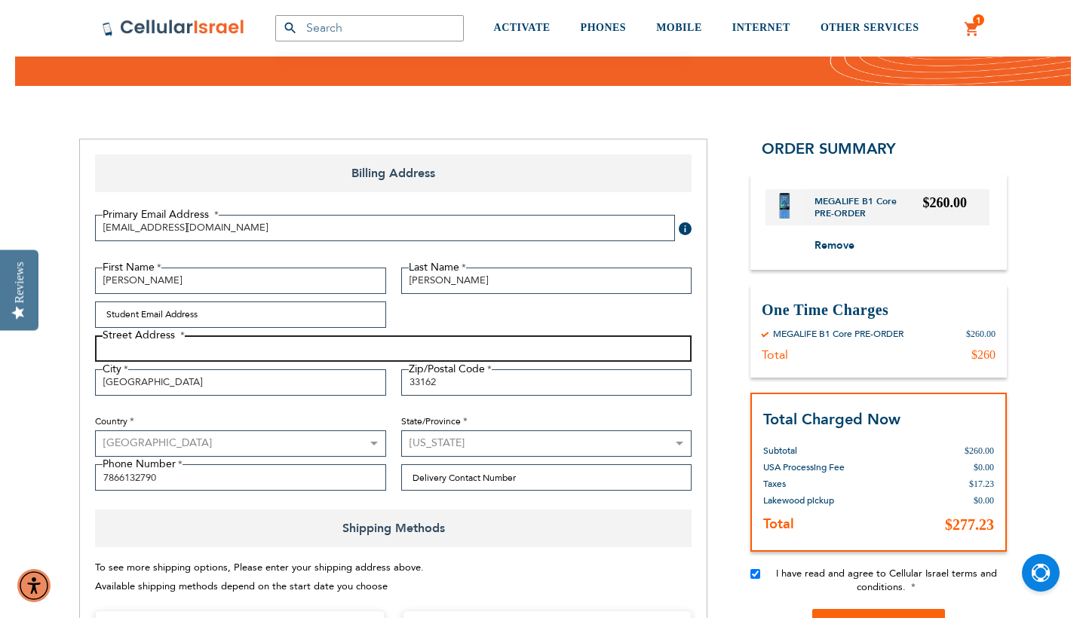
click at [444, 344] on input "Street Address: Line 1" at bounding box center [393, 349] width 596 height 26
type input "945 NE 175 ST"
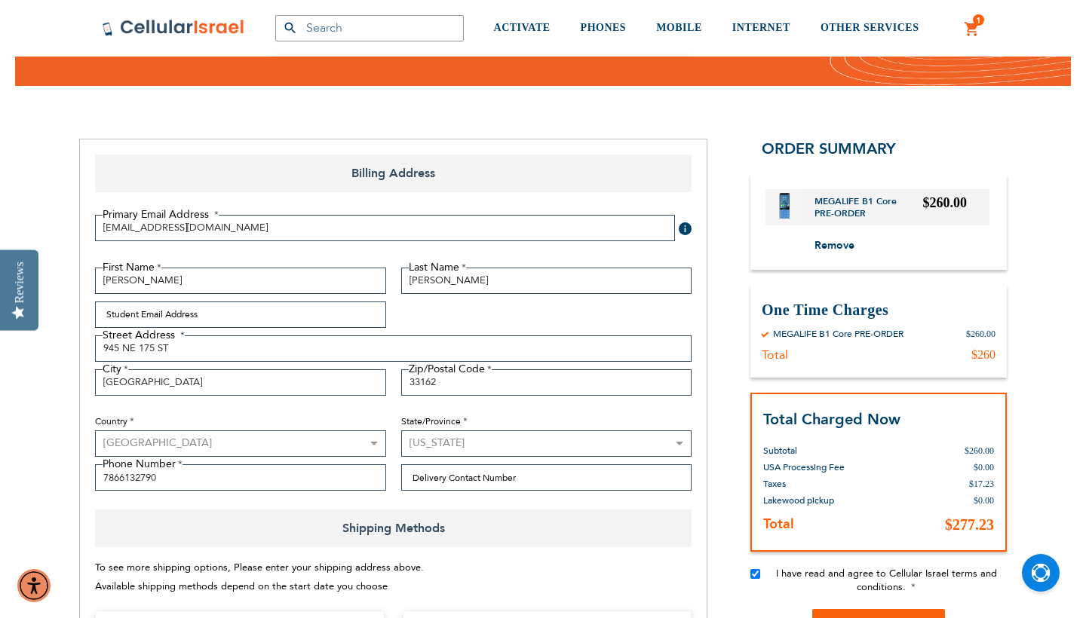
click at [215, 409] on div "Country Australia Austria Belgium Brazil Canada Czechia Denmark Finland France …" at bounding box center [240, 430] width 306 height 54
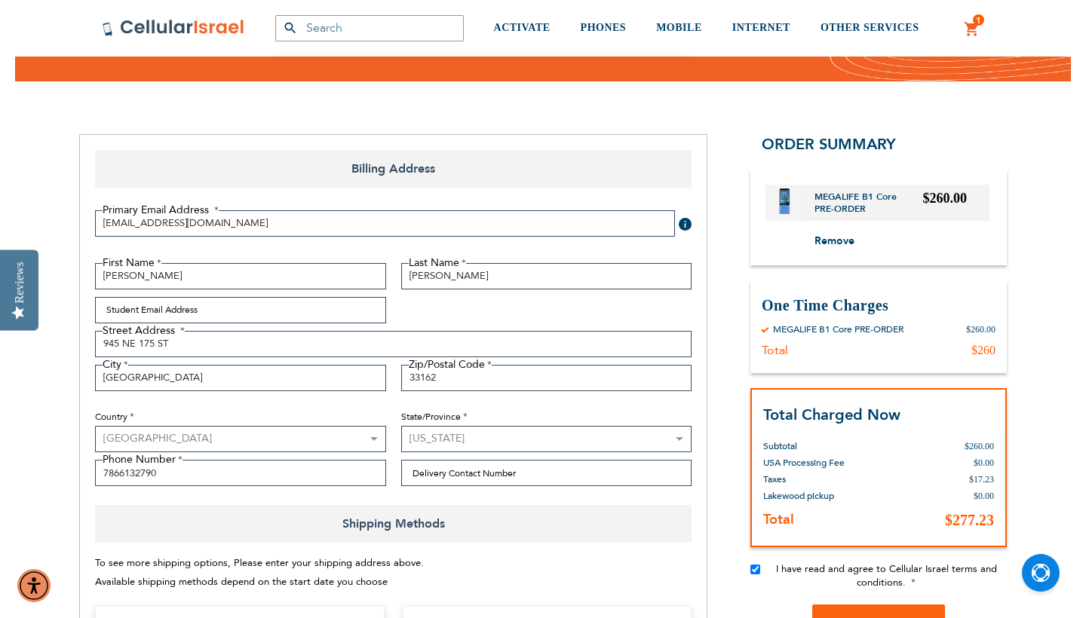
scroll to position [119, 0]
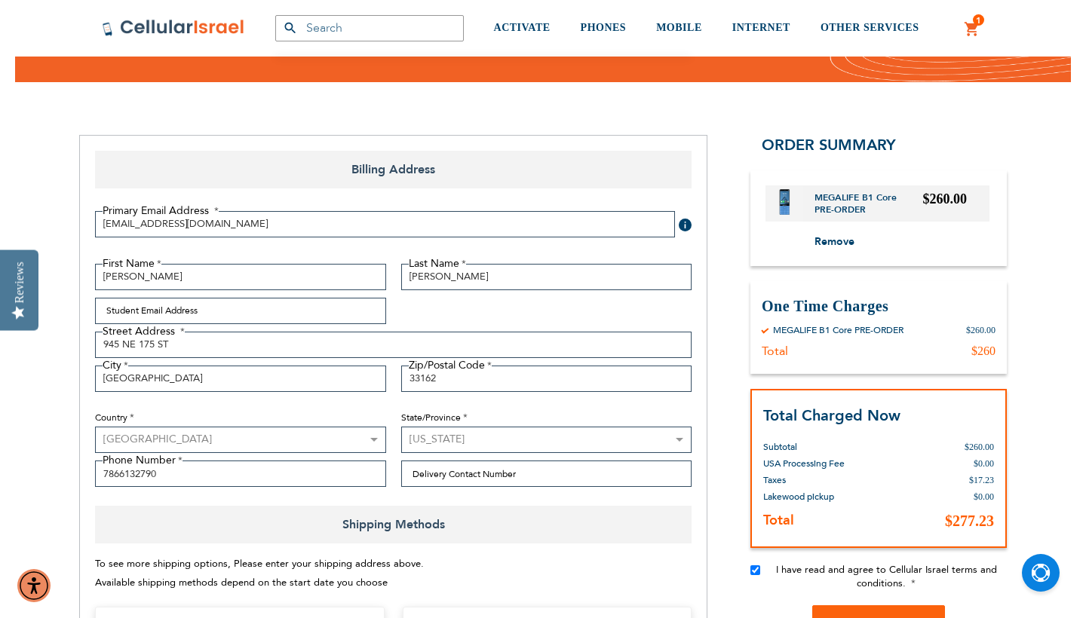
click at [179, 330] on div "First Name Ariella Last Name Balgley Student Email Address Street Address Stree…" at bounding box center [393, 380] width 612 height 232
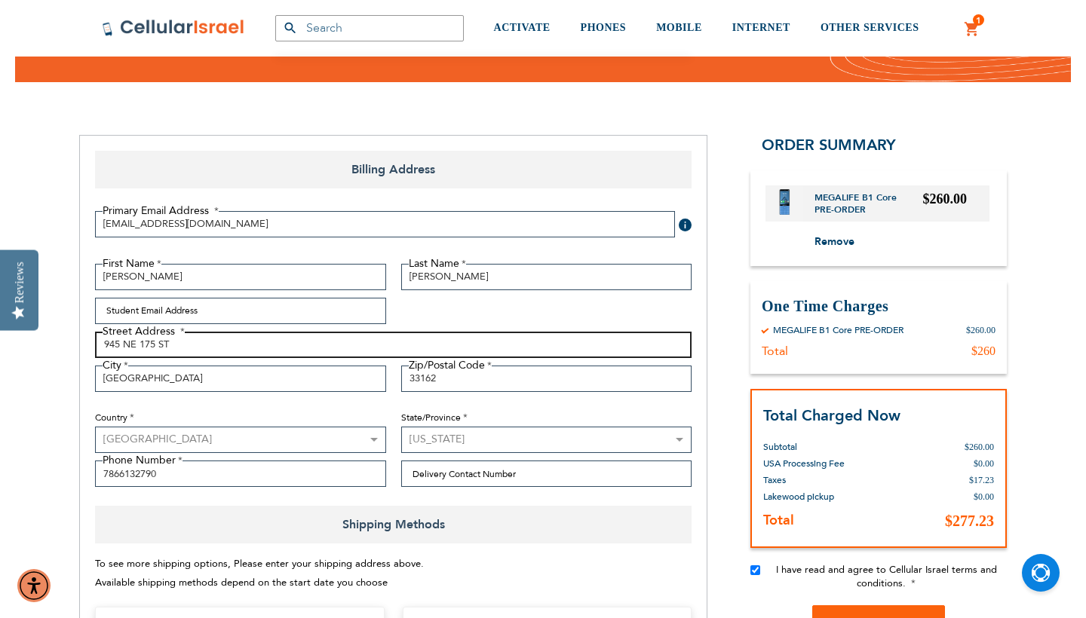
click at [184, 339] on input "945 NE 175 ST" at bounding box center [393, 345] width 596 height 26
click at [185, 341] on input "945 NE 175 ST" at bounding box center [393, 345] width 596 height 26
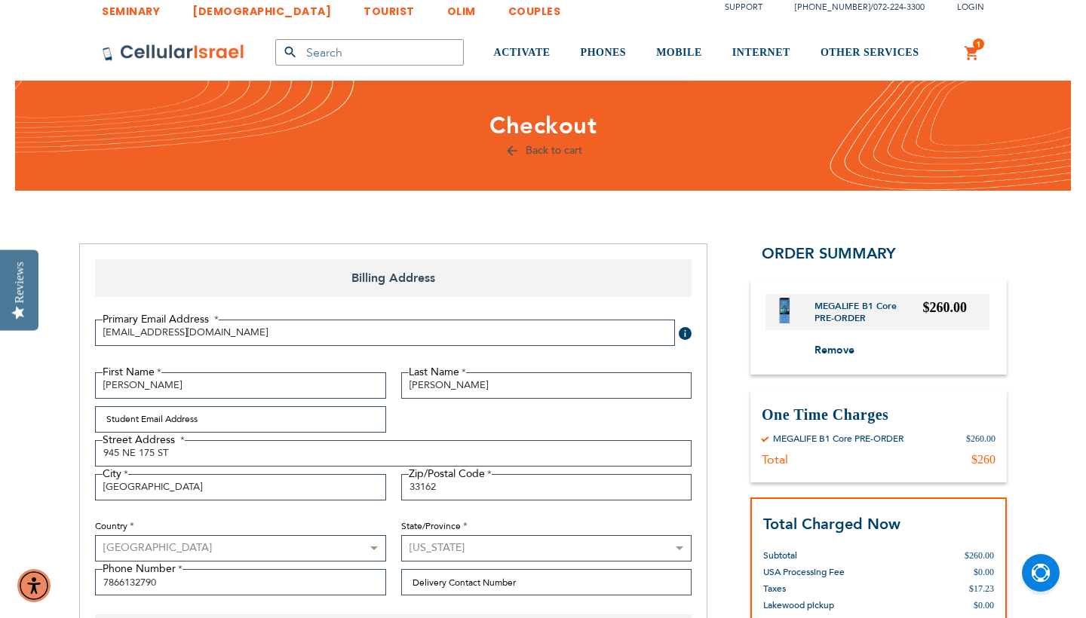
scroll to position [0, 0]
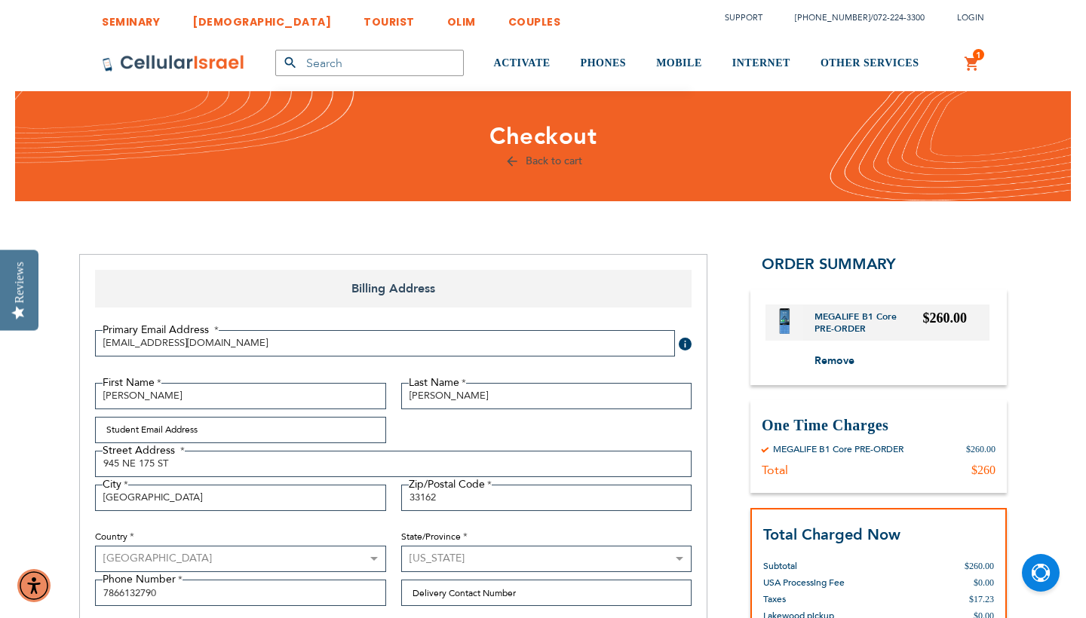
drag, startPoint x: 896, startPoint y: 265, endPoint x: 935, endPoint y: 266, distance: 39.2
click at [935, 266] on div "Order Summary" at bounding box center [878, 264] width 256 height 20
checkbox input "false"
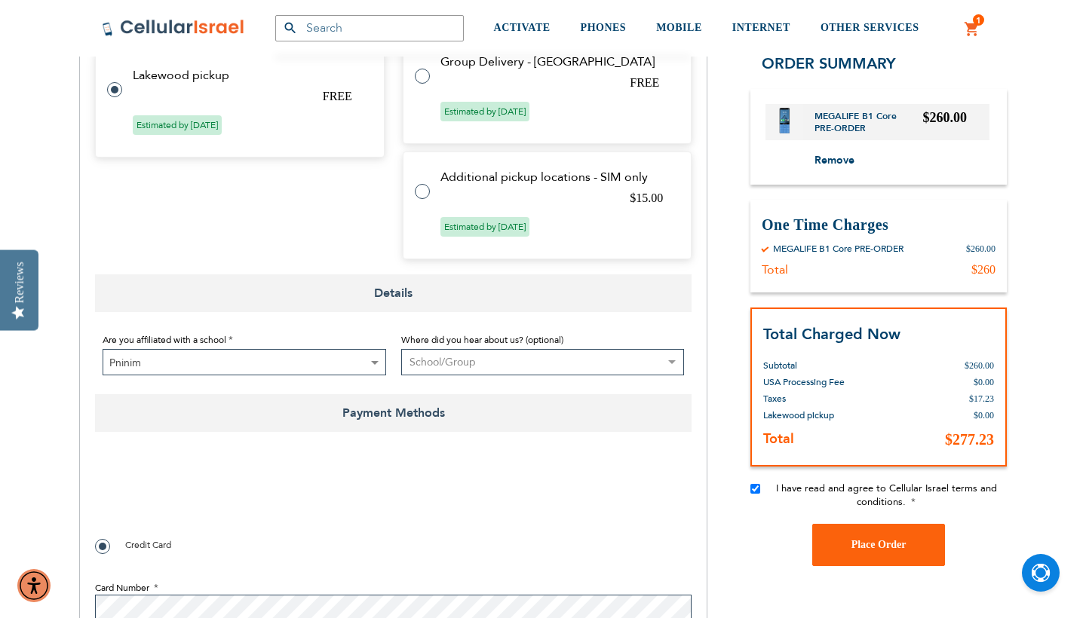
scroll to position [986, 0]
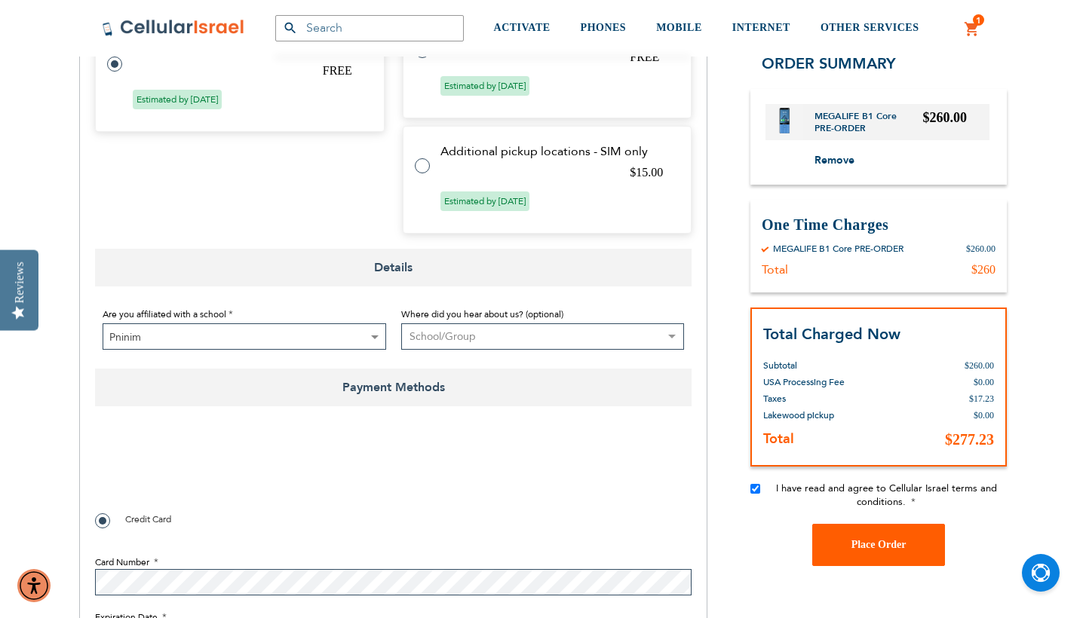
click at [906, 542] on button "Place Order" at bounding box center [878, 544] width 133 height 42
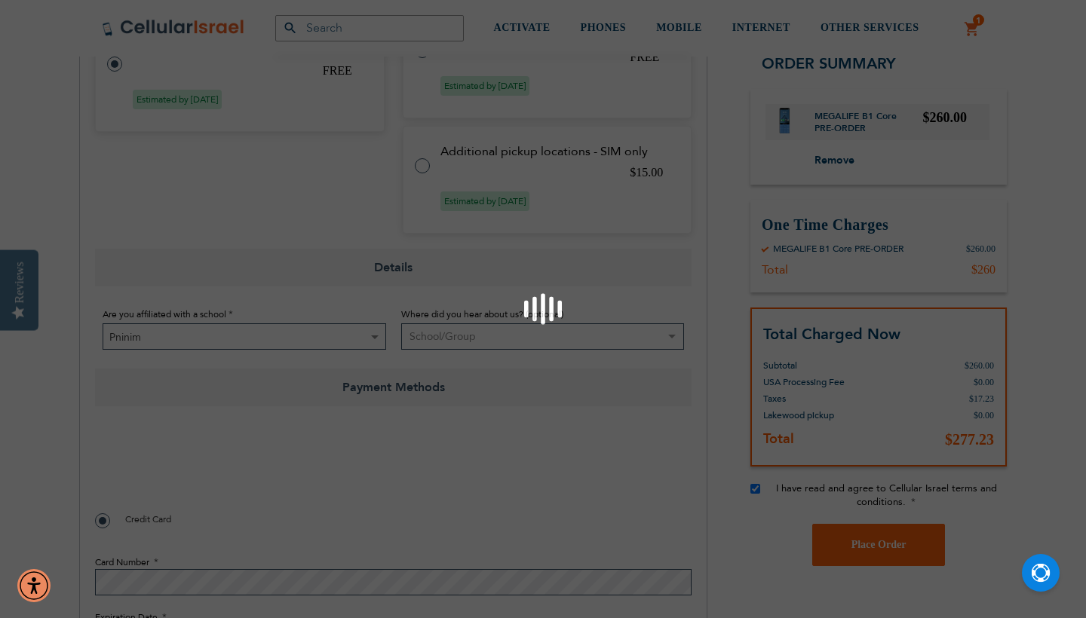
click at [116, 472] on div "Please wait..." at bounding box center [543, 309] width 1086 height 618
